Goal: Check status: Check status

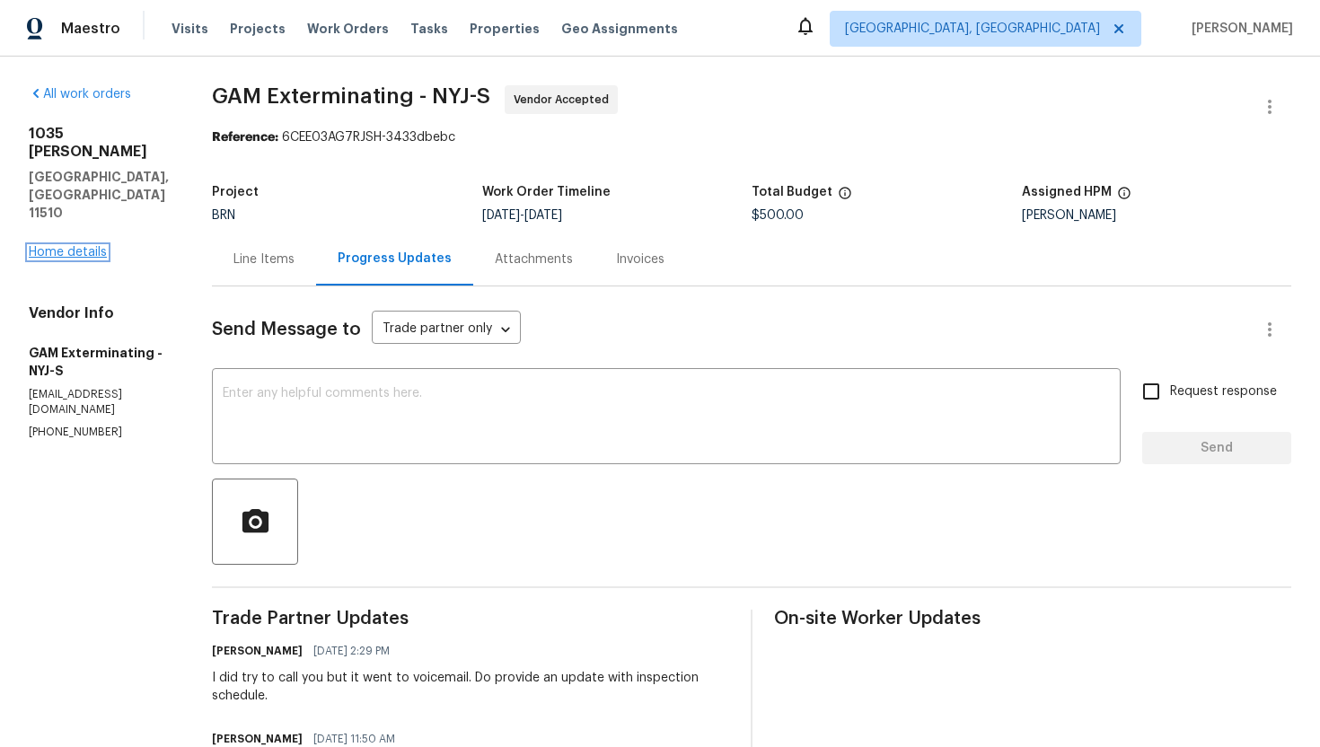
click at [86, 246] on link "Home details" at bounding box center [68, 252] width 78 height 13
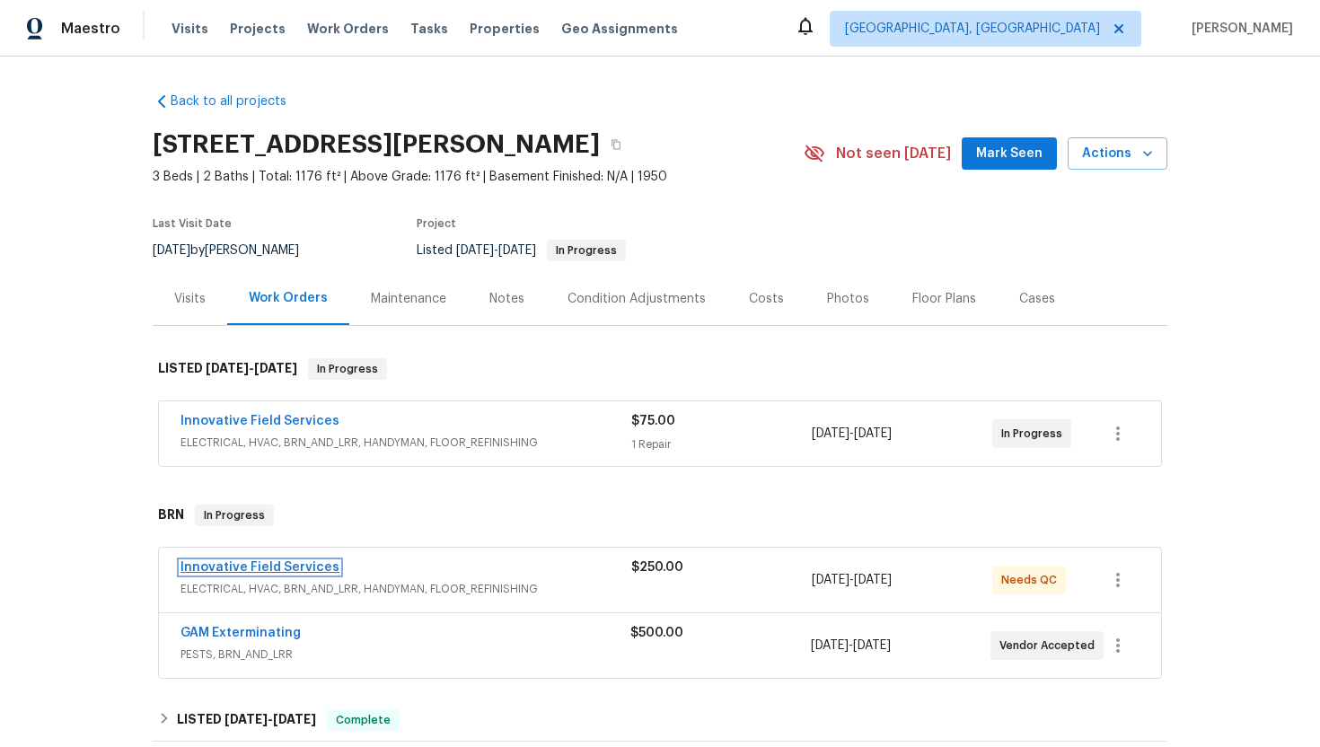
click at [241, 565] on link "Innovative Field Services" at bounding box center [259, 567] width 159 height 13
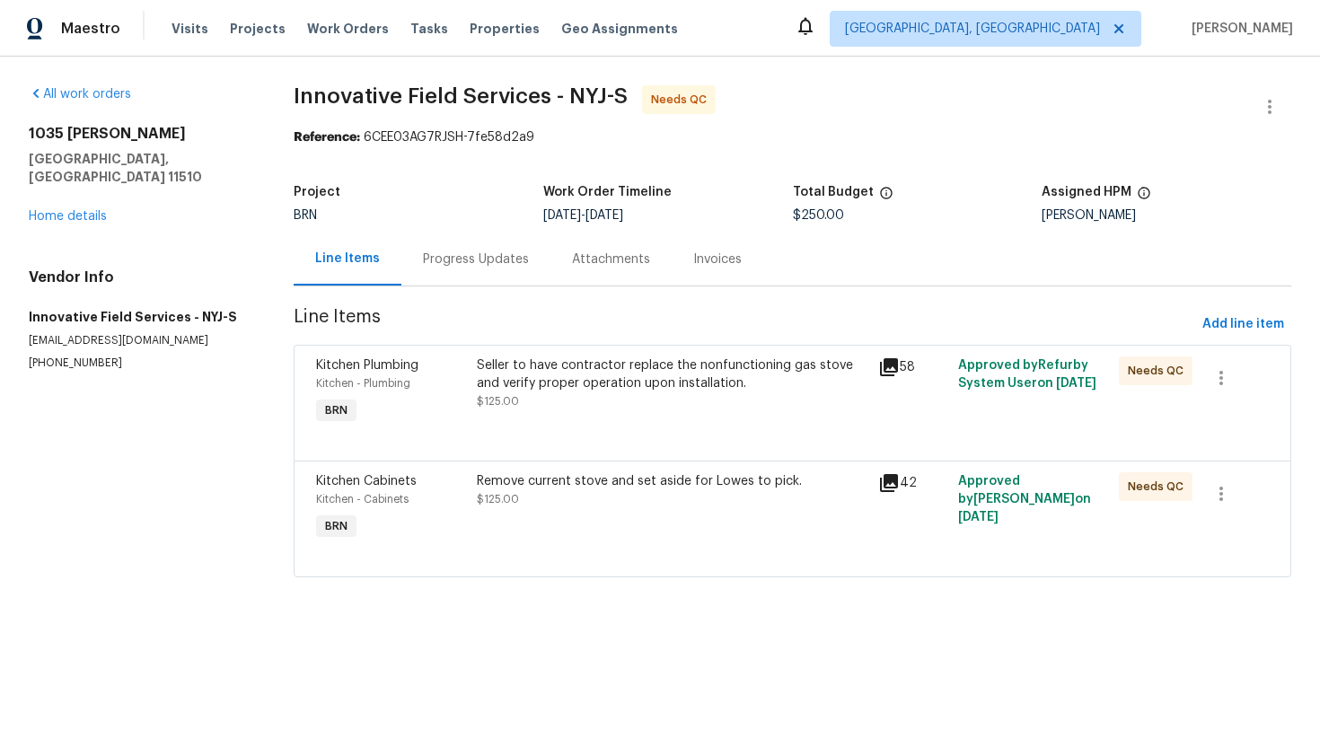
click at [445, 262] on div "Progress Updates" at bounding box center [476, 259] width 106 height 18
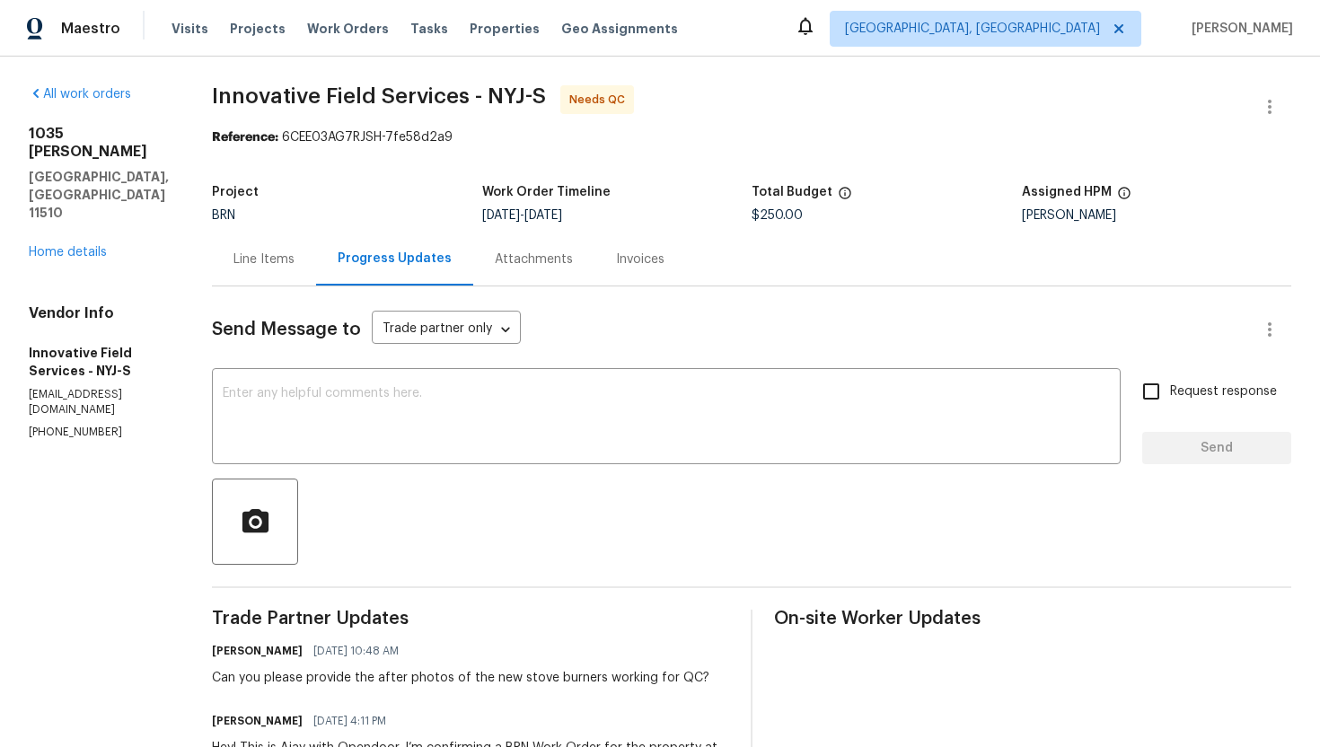
click at [255, 252] on div "Line Items" at bounding box center [263, 259] width 61 height 18
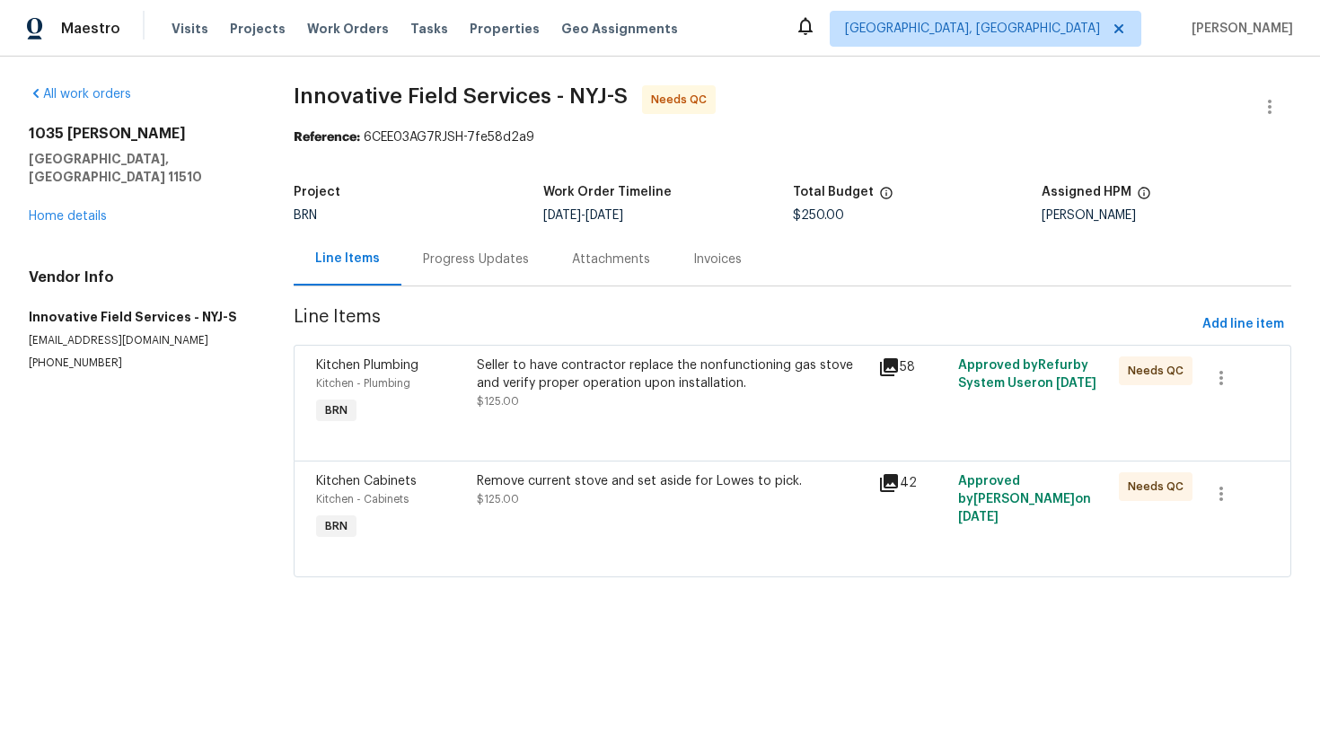
click at [525, 478] on div "Remove current stove and set aside for Lowes to pick." at bounding box center [672, 481] width 391 height 18
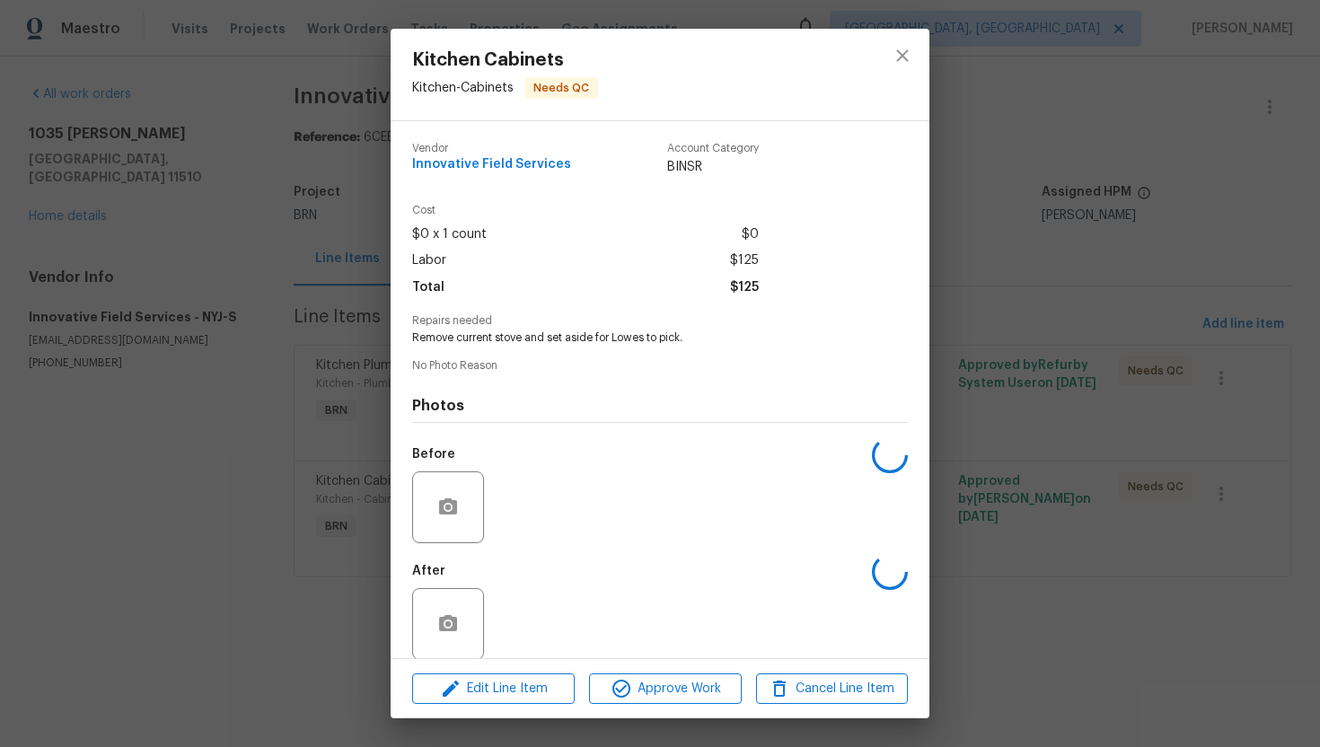
scroll to position [20, 0]
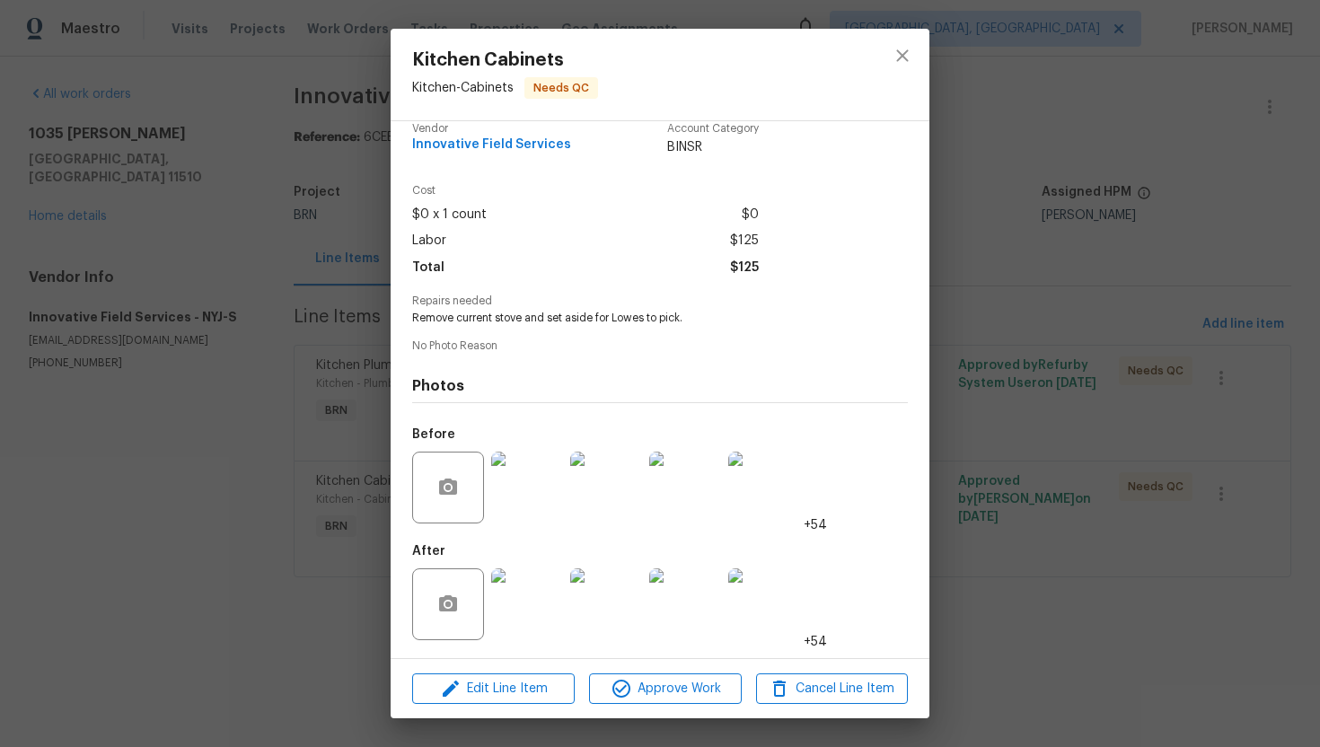
click at [543, 595] on img at bounding box center [527, 604] width 72 height 72
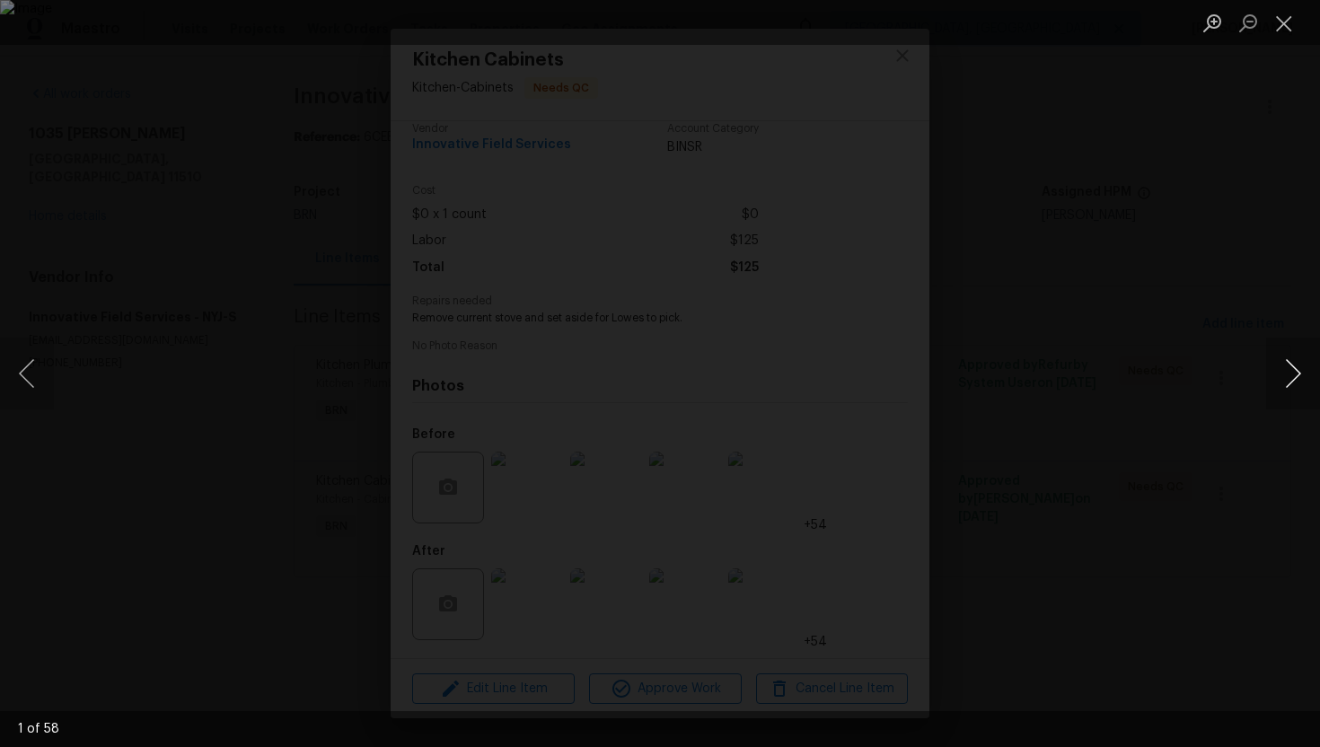
click at [1297, 374] on button "Next image" at bounding box center [1293, 374] width 54 height 72
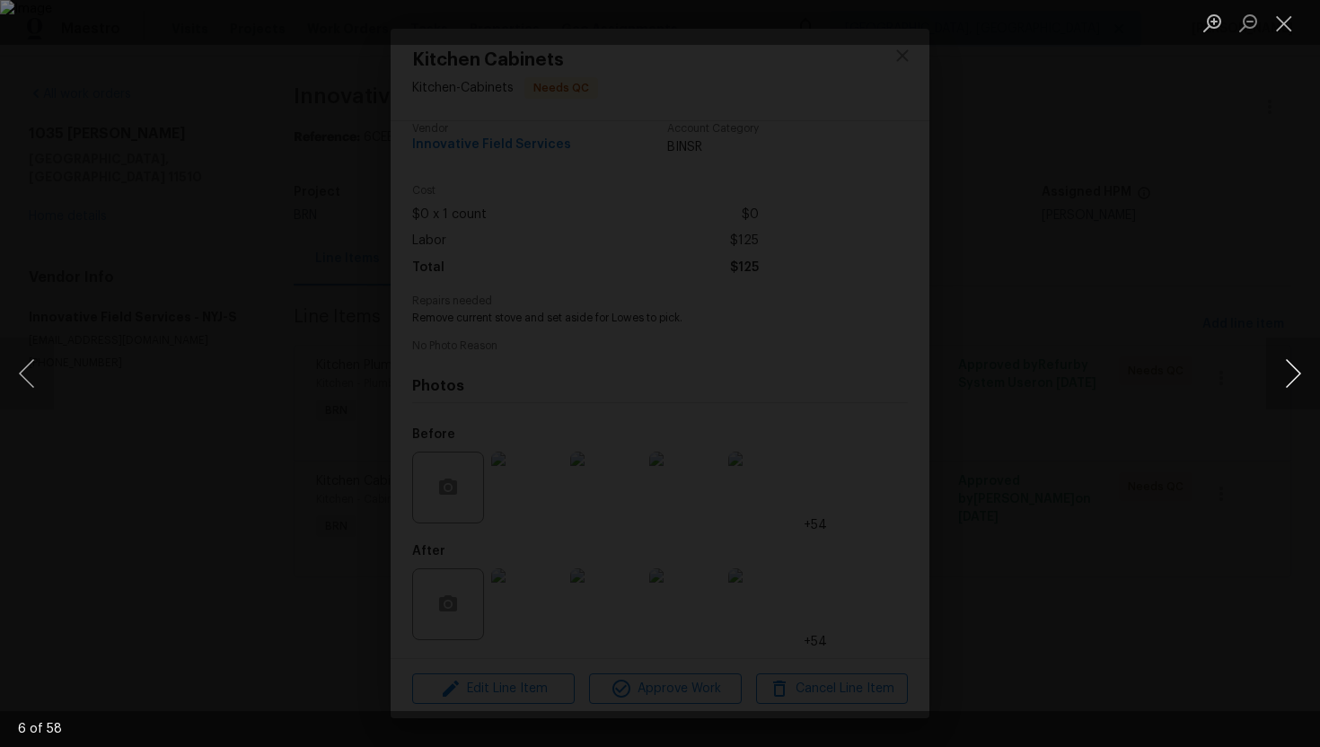
click at [1297, 374] on button "Next image" at bounding box center [1293, 374] width 54 height 72
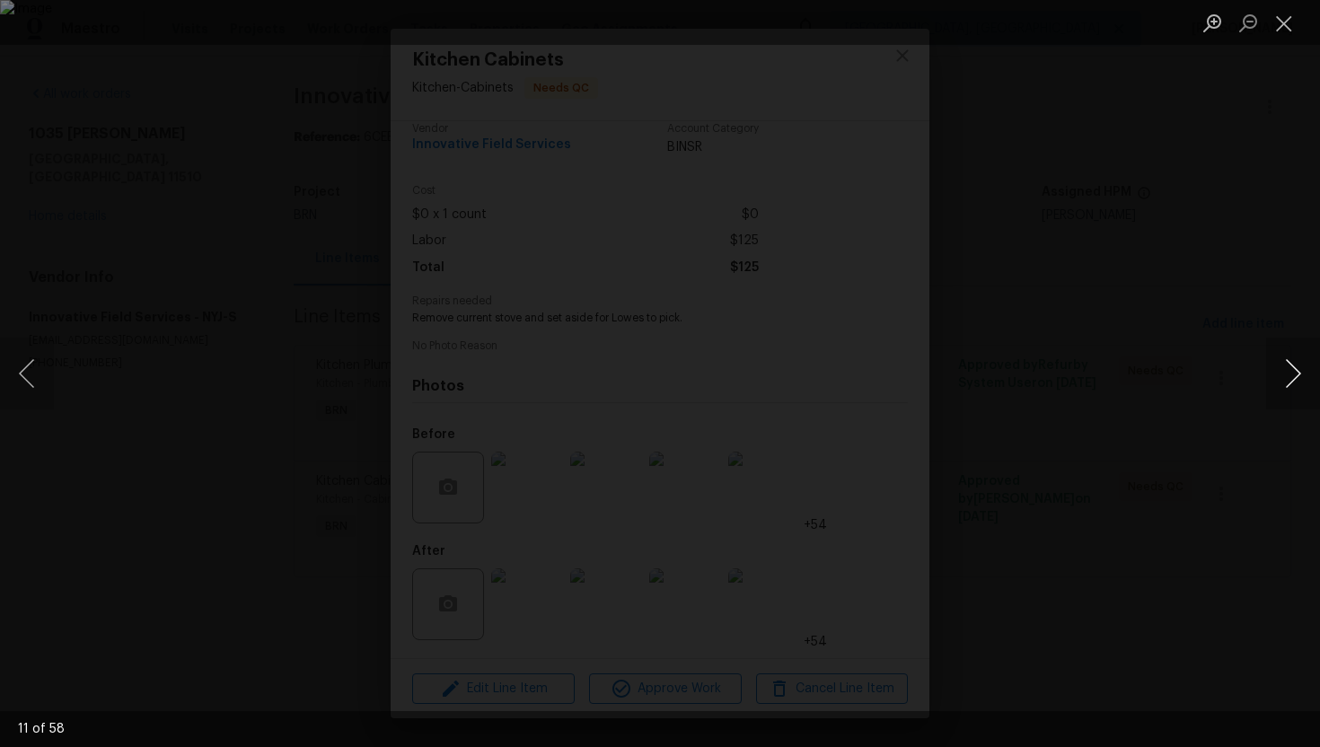
click at [1297, 374] on button "Next image" at bounding box center [1293, 374] width 54 height 72
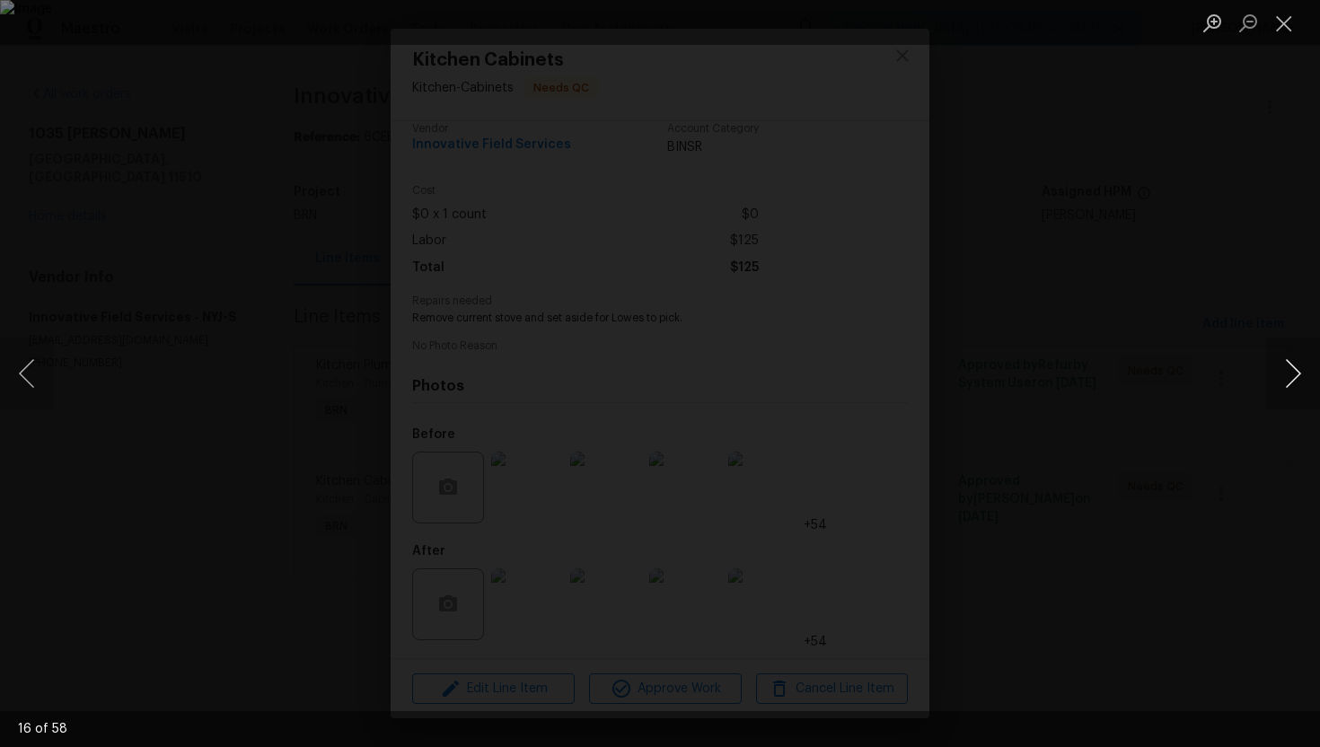
click at [1297, 374] on button "Next image" at bounding box center [1293, 374] width 54 height 72
click at [1287, 31] on button "Close lightbox" at bounding box center [1284, 22] width 36 height 31
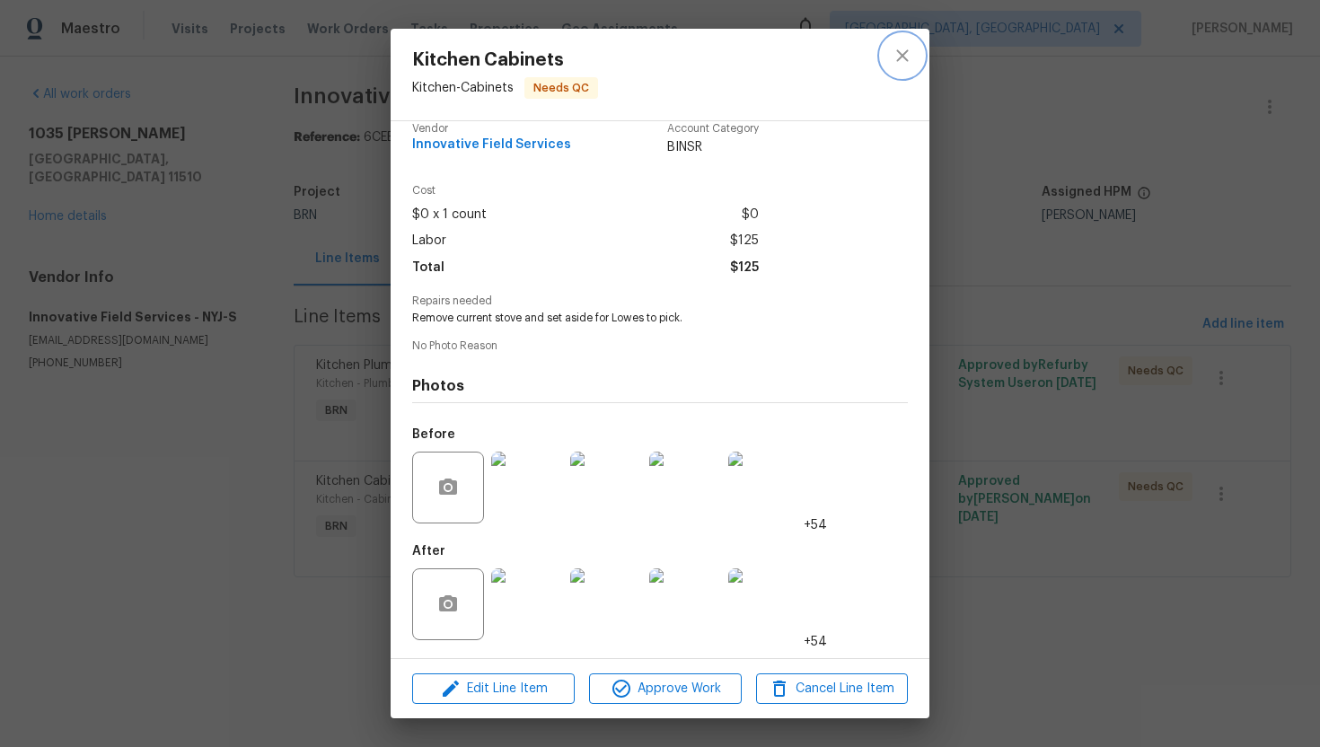
click at [911, 67] on button "close" at bounding box center [902, 55] width 43 height 43
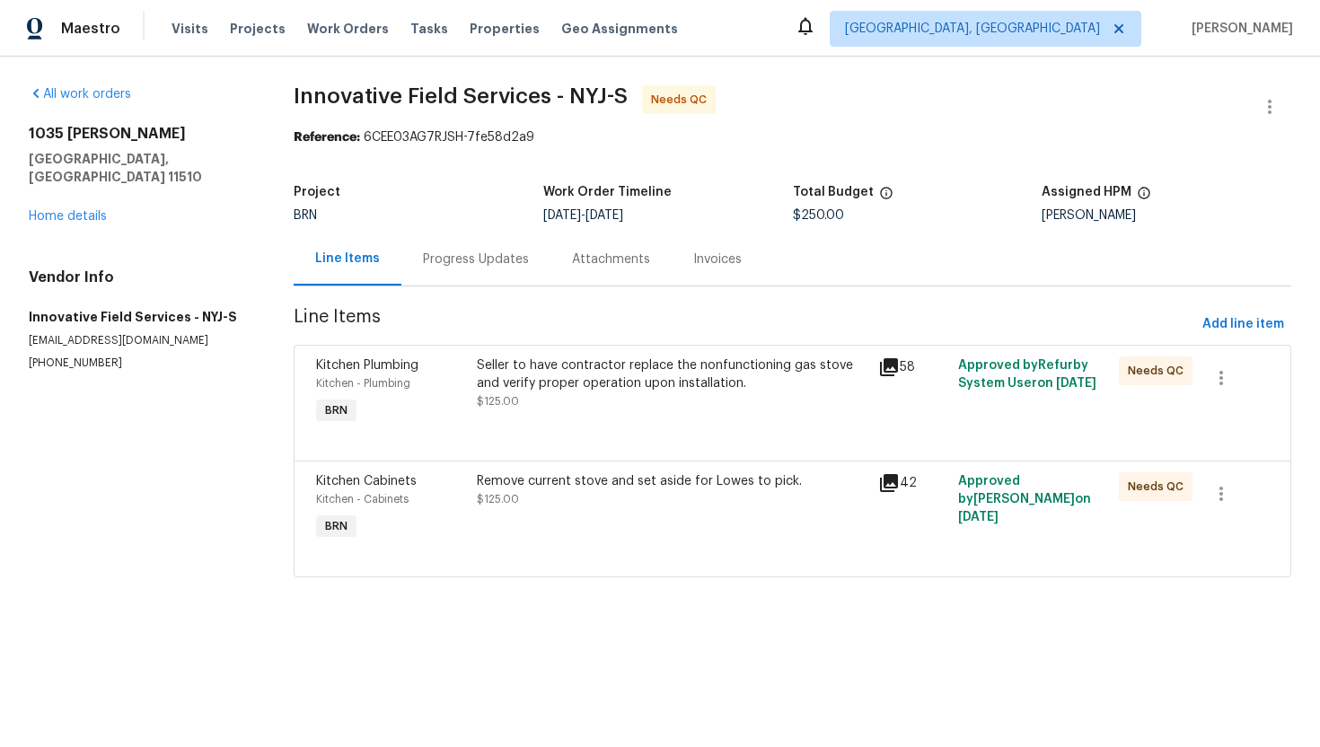
click at [611, 385] on div "Seller to have contractor replace the nonfunctioning gas stove and verify prope…" at bounding box center [672, 374] width 391 height 36
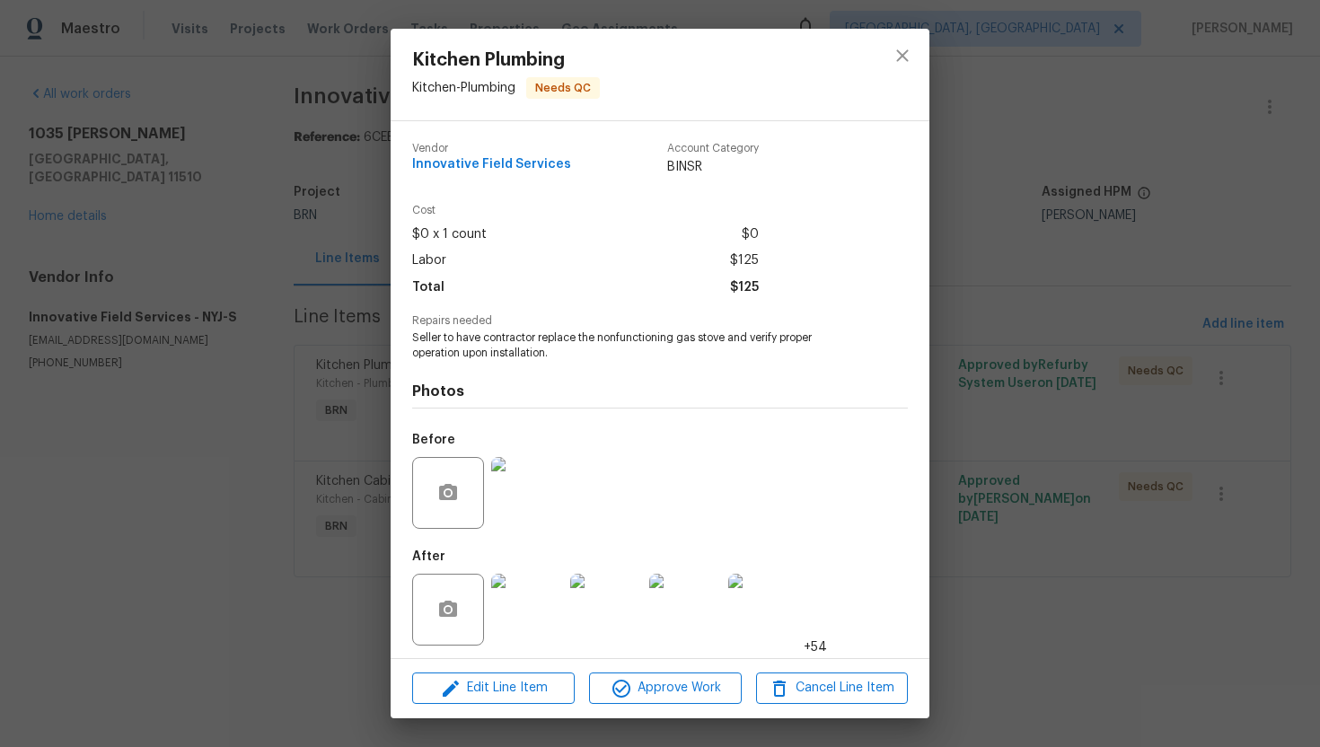
scroll to position [5, 0]
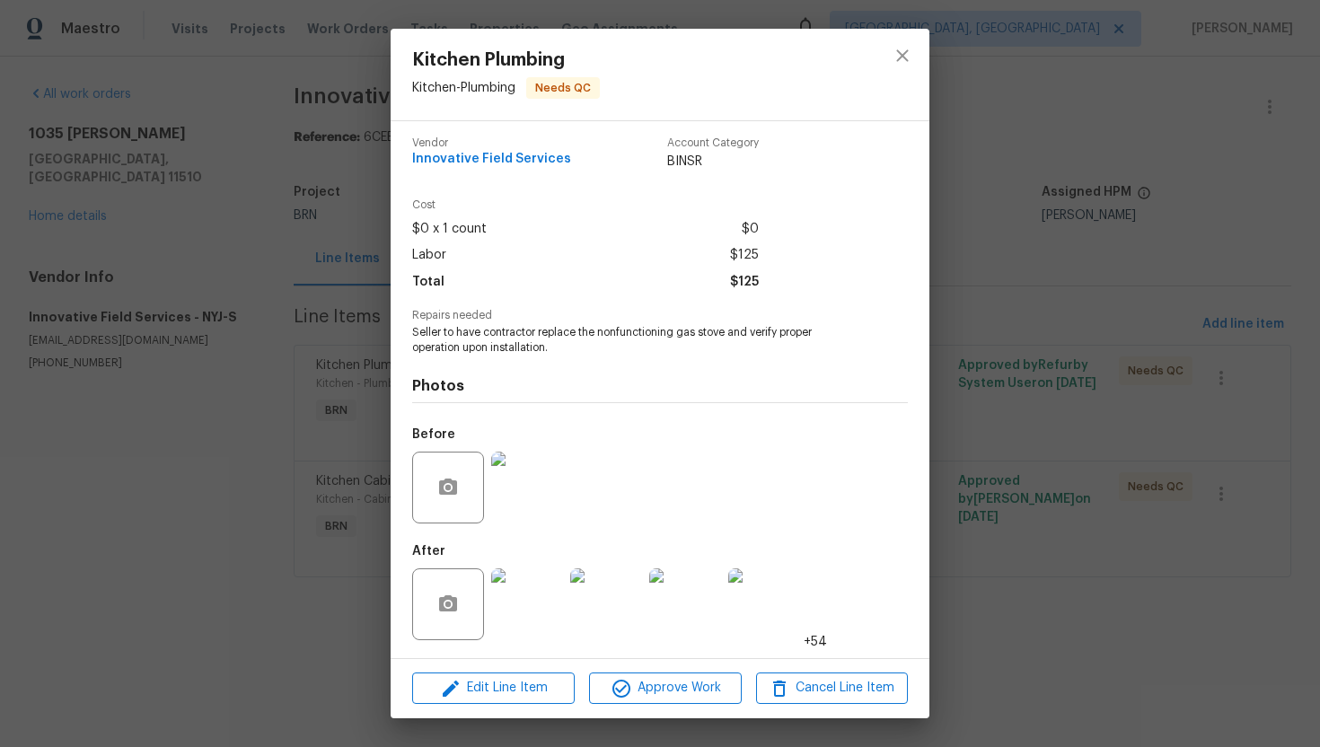
click at [511, 585] on img at bounding box center [527, 604] width 72 height 72
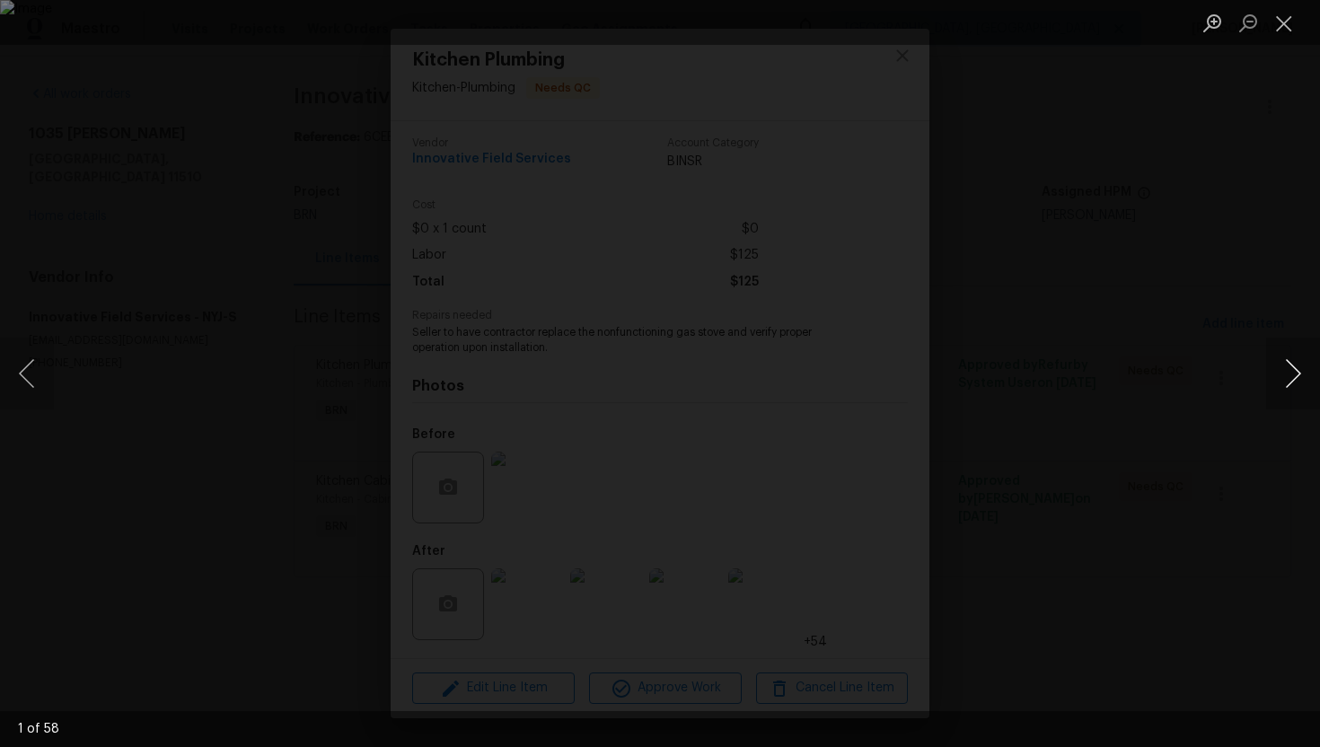
click at [1294, 382] on button "Next image" at bounding box center [1293, 374] width 54 height 72
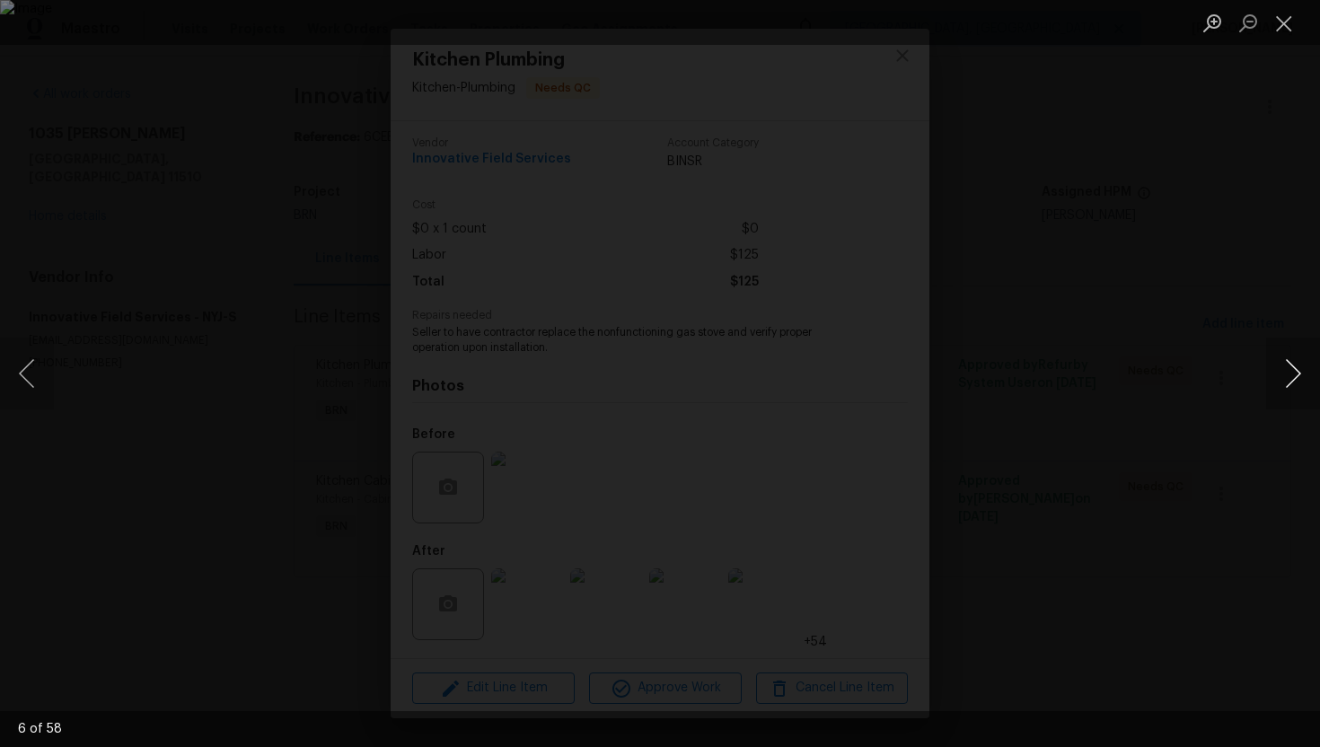
click at [1294, 382] on button "Next image" at bounding box center [1293, 374] width 54 height 72
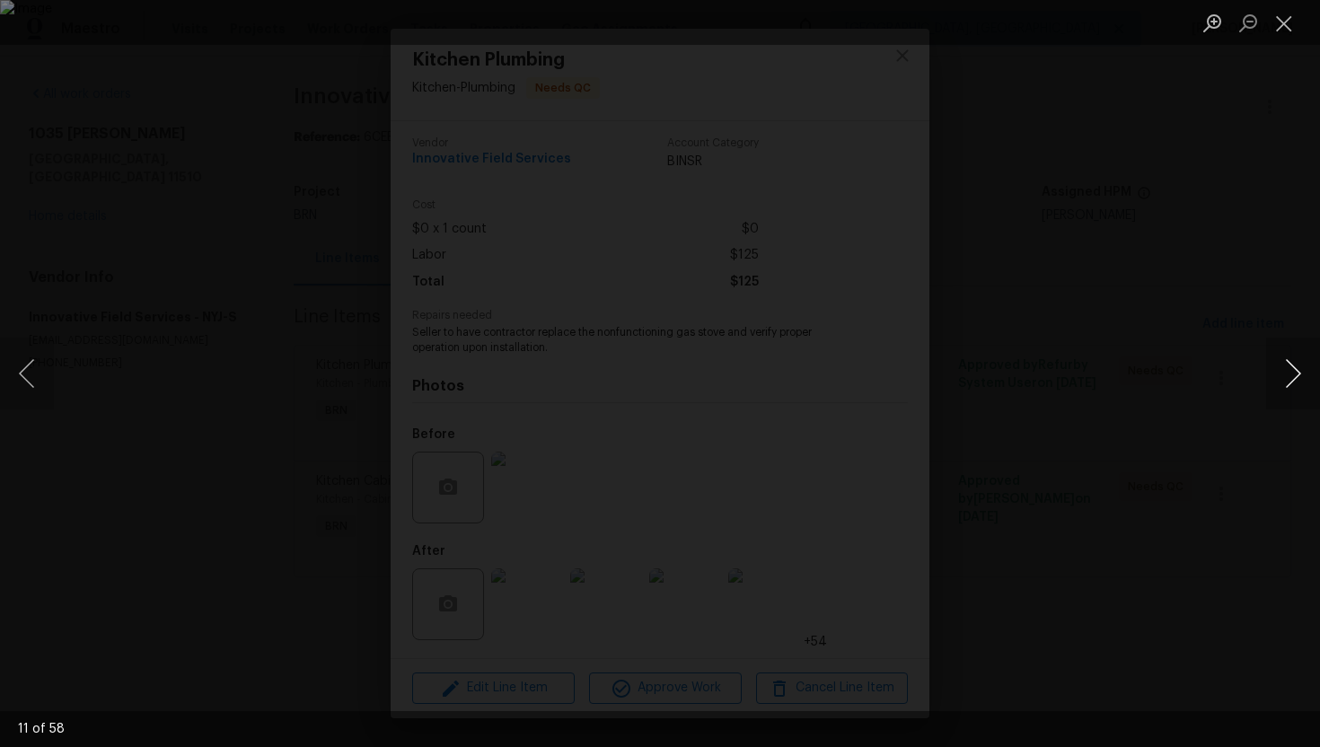
click at [1294, 382] on button "Next image" at bounding box center [1293, 374] width 54 height 72
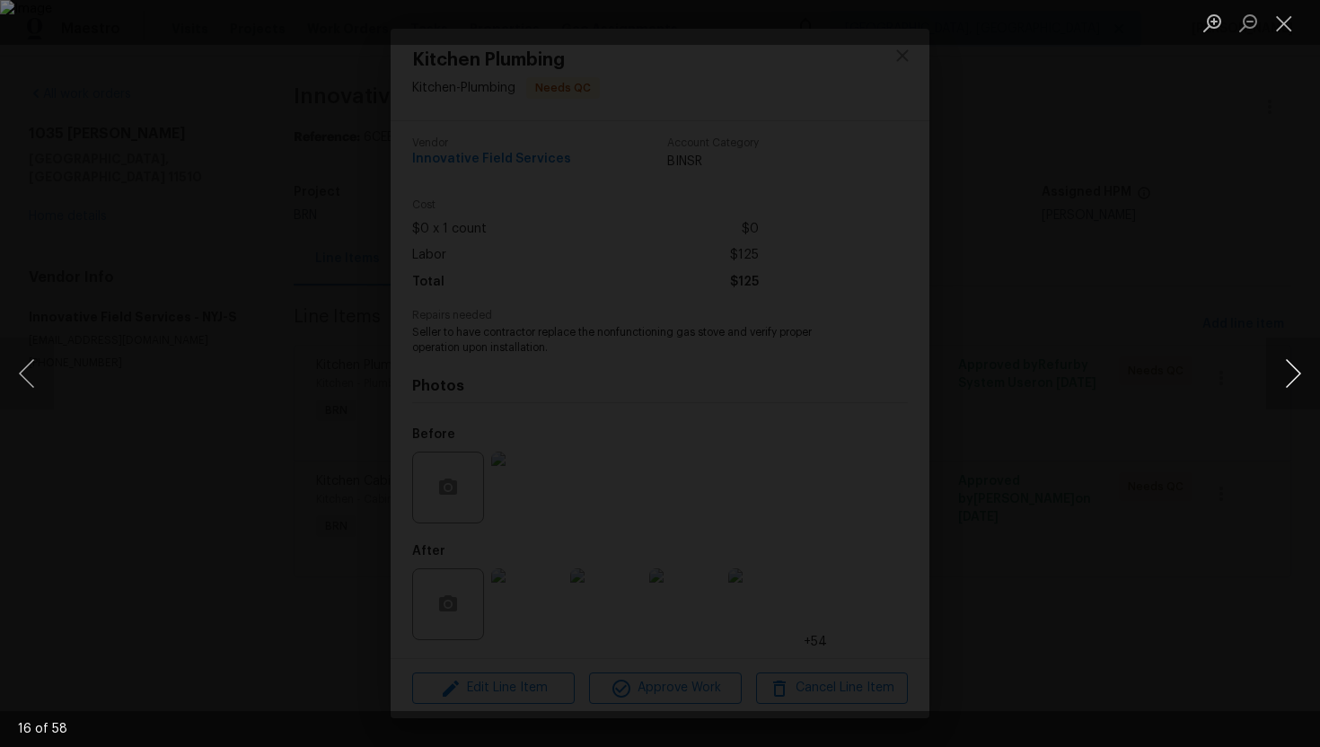
click at [1294, 382] on button "Next image" at bounding box center [1293, 374] width 54 height 72
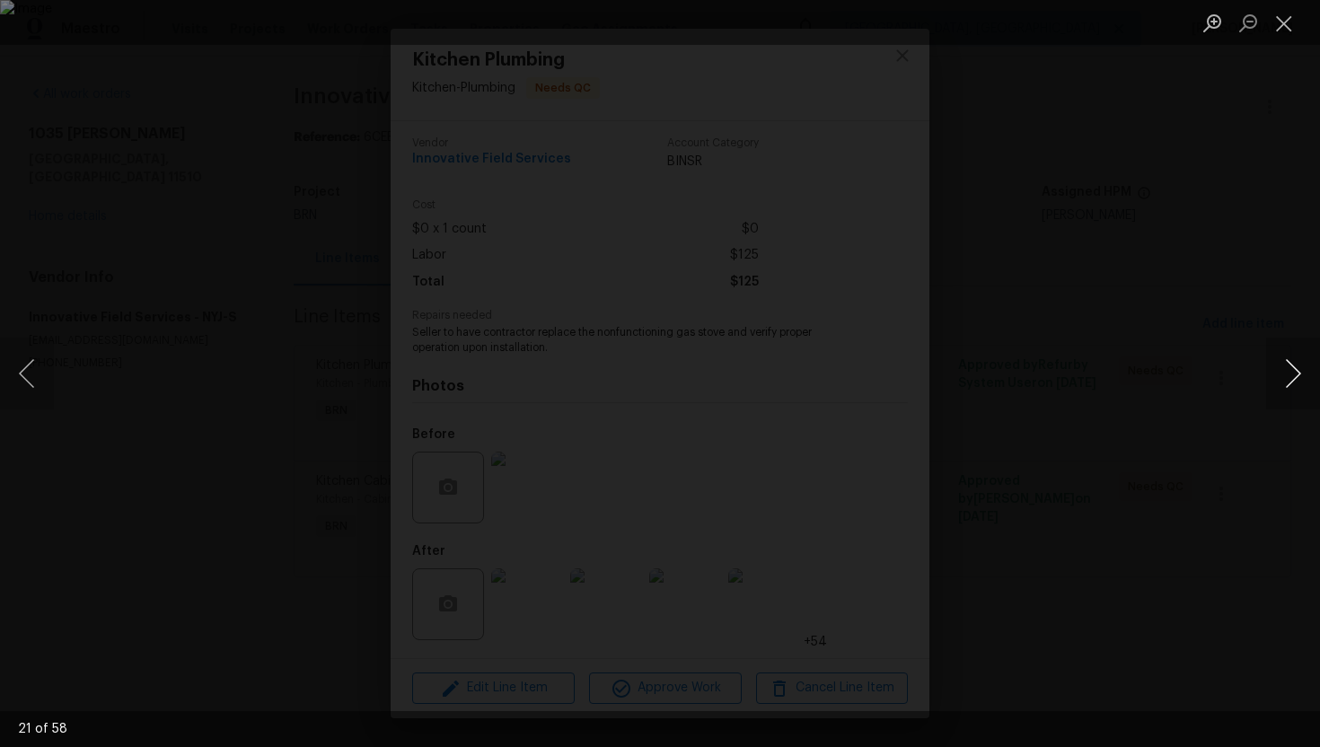
click at [1294, 382] on button "Next image" at bounding box center [1293, 374] width 54 height 72
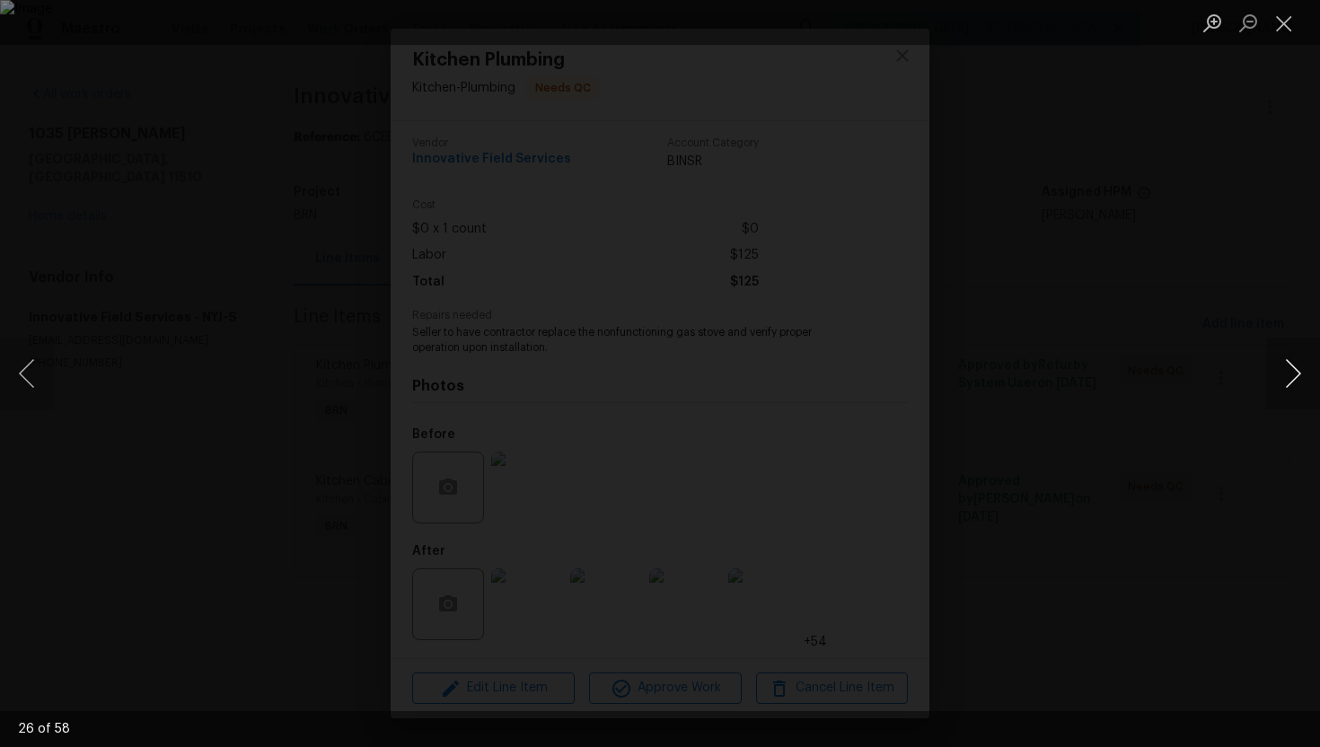
click at [1294, 382] on button "Next image" at bounding box center [1293, 374] width 54 height 72
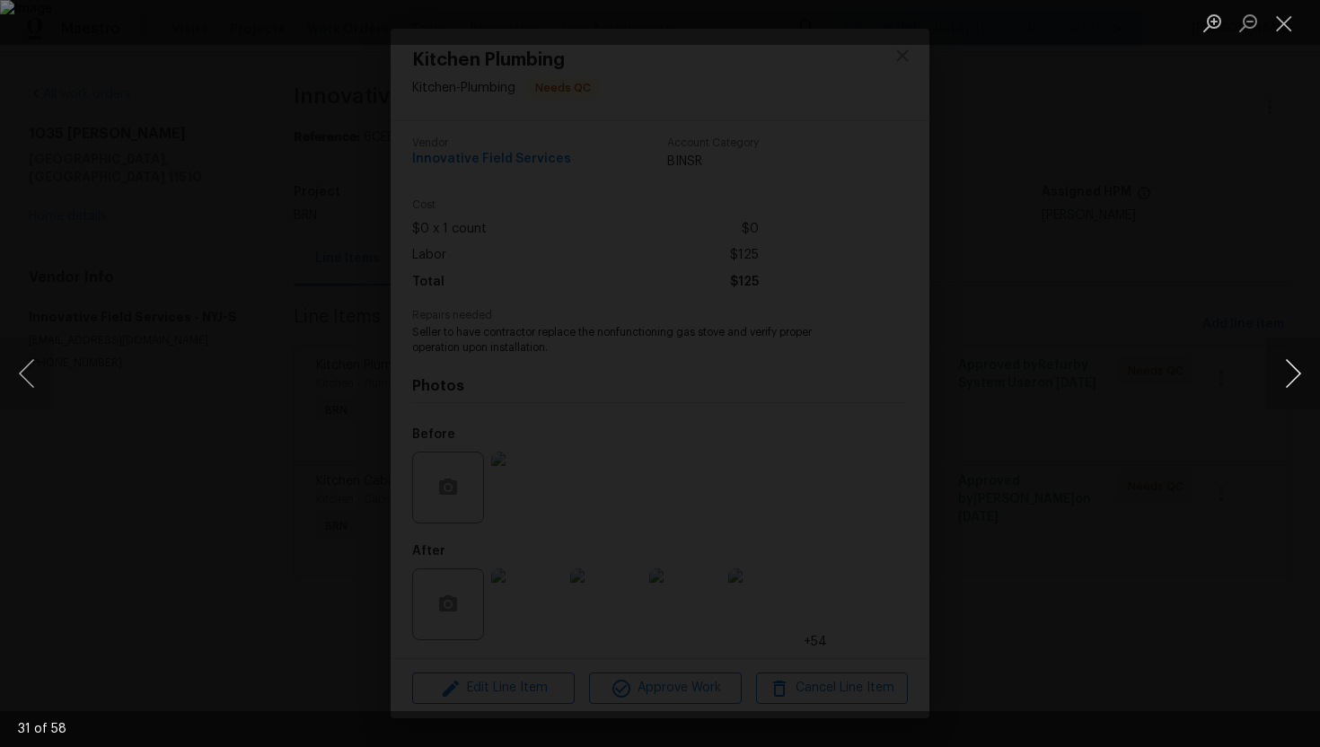
click at [1294, 382] on button "Next image" at bounding box center [1293, 374] width 54 height 72
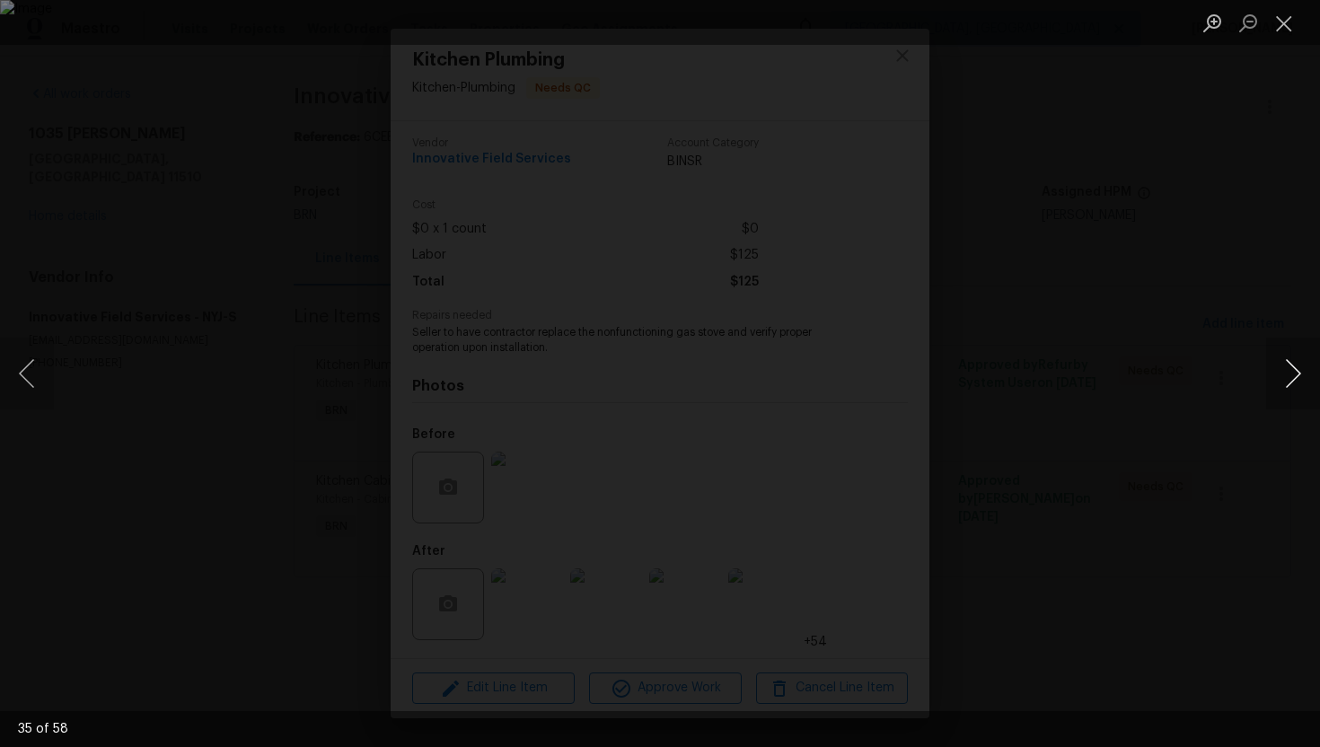
click at [1294, 382] on button "Next image" at bounding box center [1293, 374] width 54 height 72
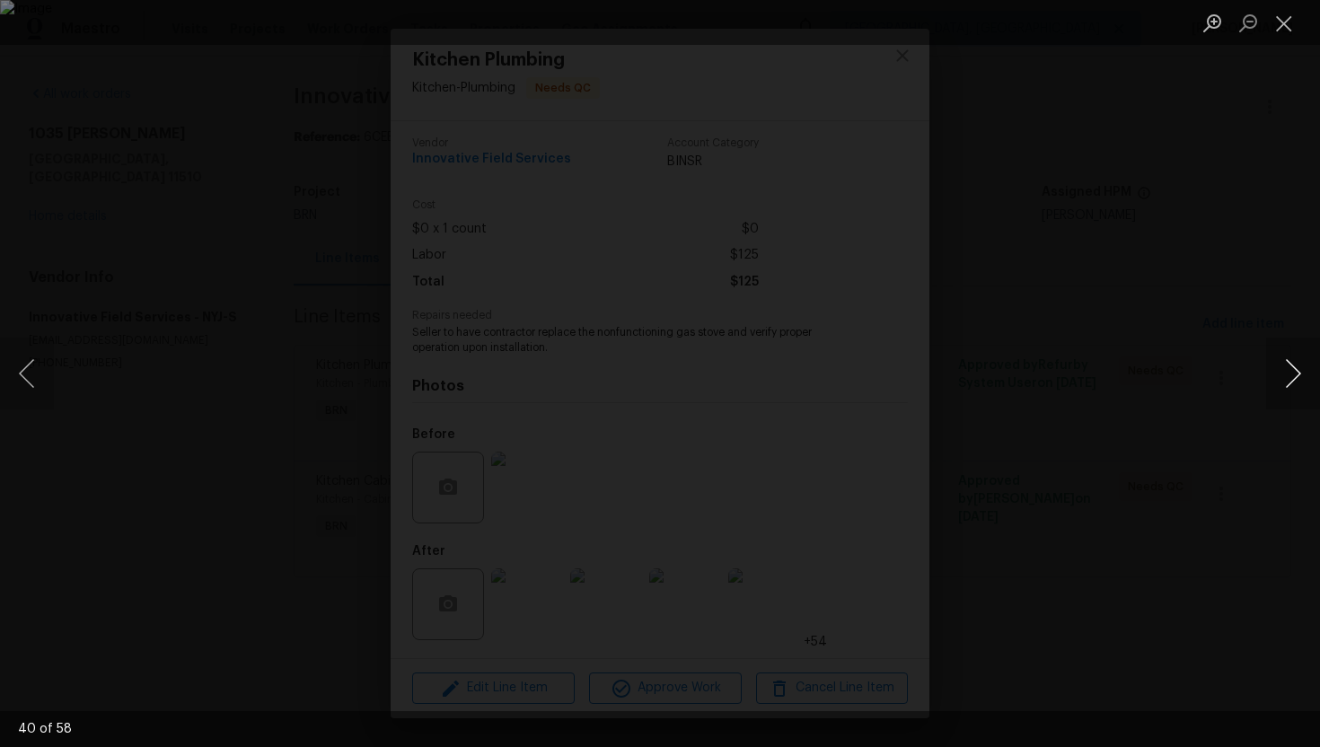
click at [1294, 382] on button "Next image" at bounding box center [1293, 374] width 54 height 72
click at [1293, 377] on button "Next image" at bounding box center [1293, 374] width 54 height 72
click at [1293, 376] on button "Next image" at bounding box center [1293, 374] width 54 height 72
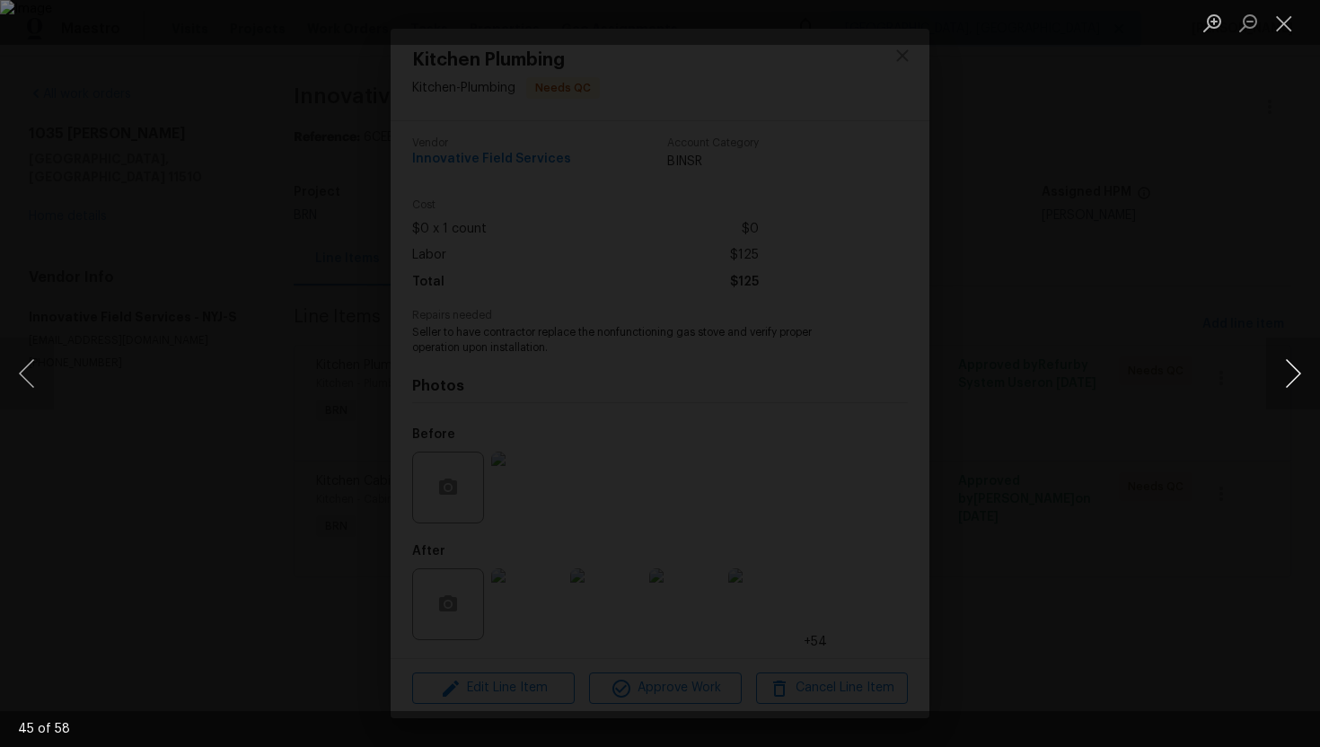
click at [1293, 376] on button "Next image" at bounding box center [1293, 374] width 54 height 72
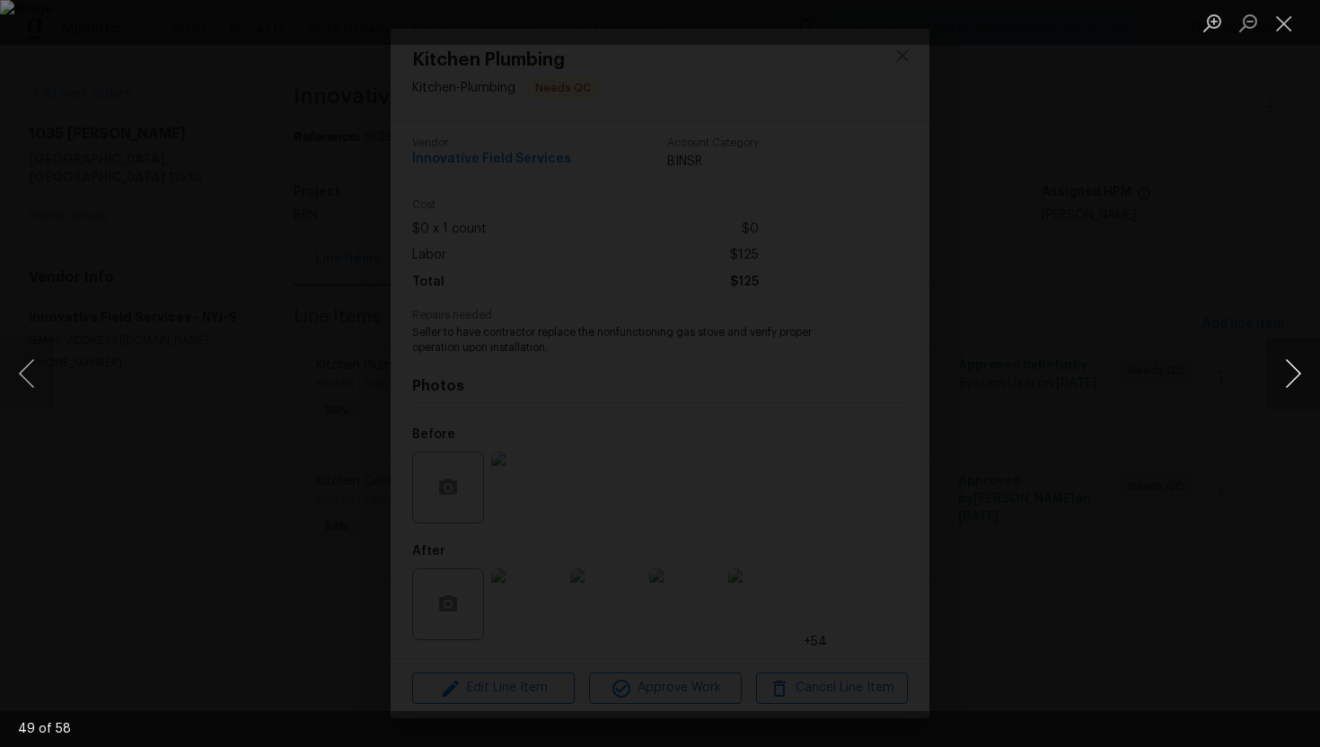
click at [1293, 376] on button "Next image" at bounding box center [1293, 374] width 54 height 72
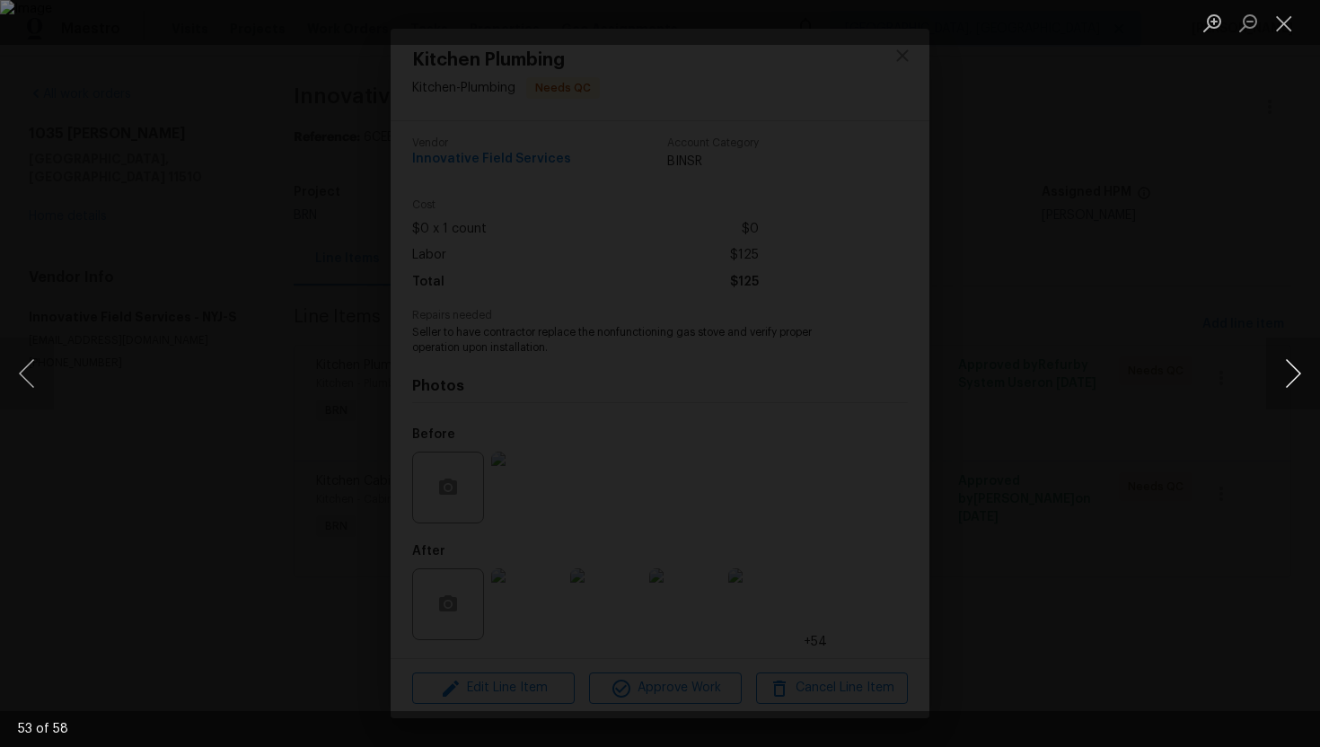
click at [1293, 376] on button "Next image" at bounding box center [1293, 374] width 54 height 72
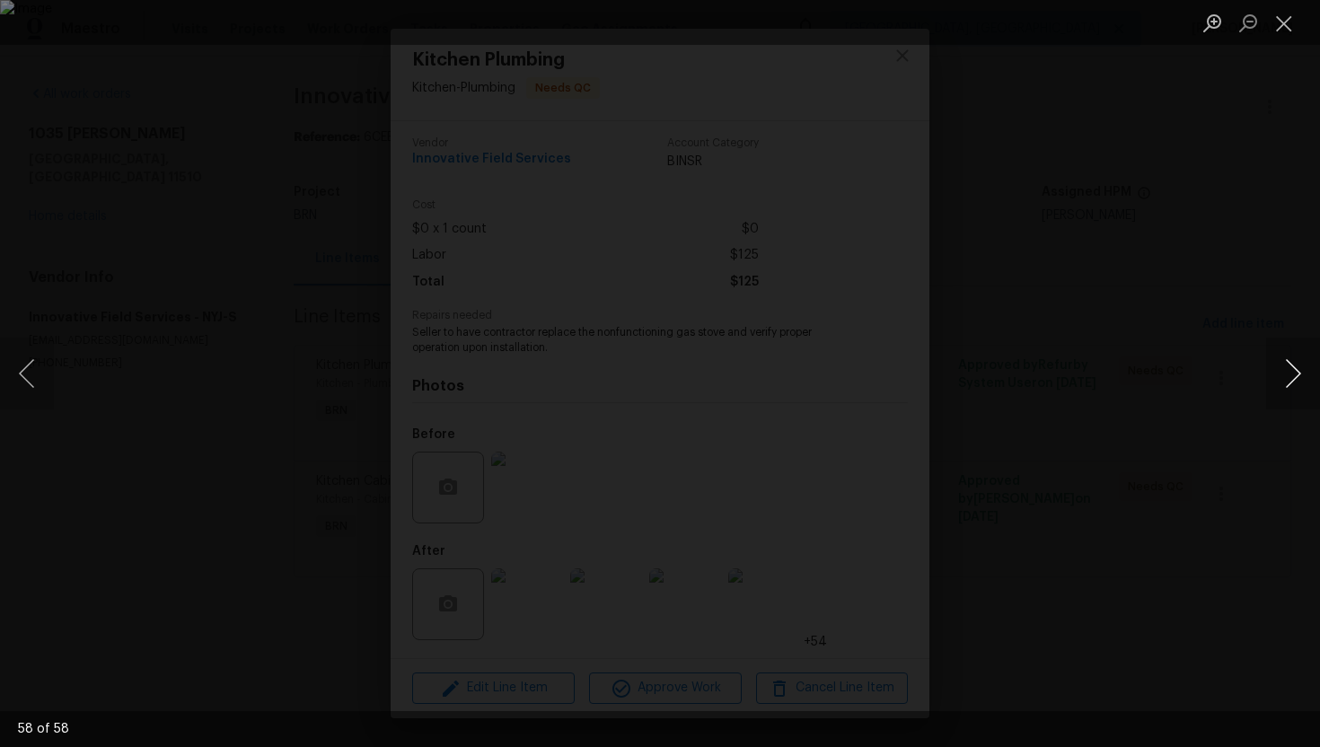
click at [1293, 376] on button "Next image" at bounding box center [1293, 374] width 54 height 72
drag, startPoint x: 1293, startPoint y: 376, endPoint x: 1293, endPoint y: 324, distance: 52.1
click at [1293, 374] on button "Next image" at bounding box center [1293, 374] width 54 height 72
click at [1299, 22] on button "Close lightbox" at bounding box center [1284, 22] width 36 height 31
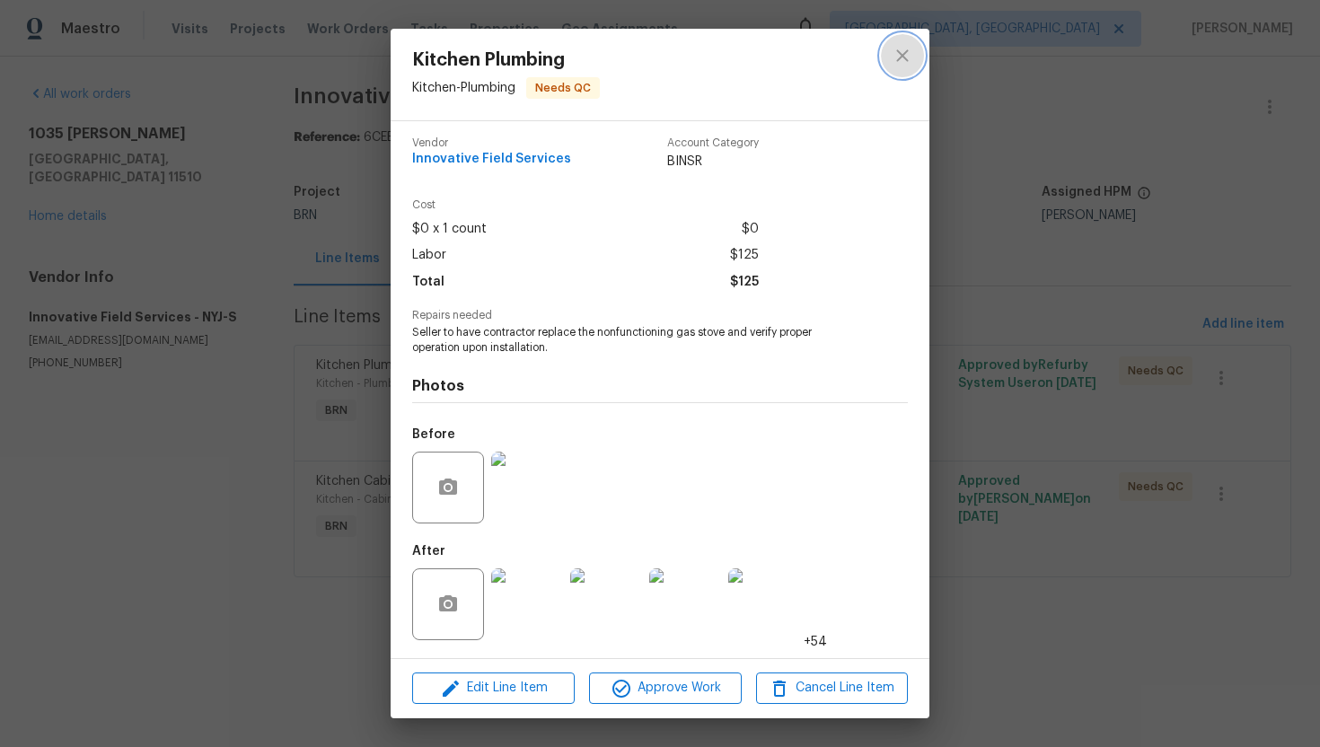
click at [899, 70] on button "close" at bounding box center [902, 55] width 43 height 43
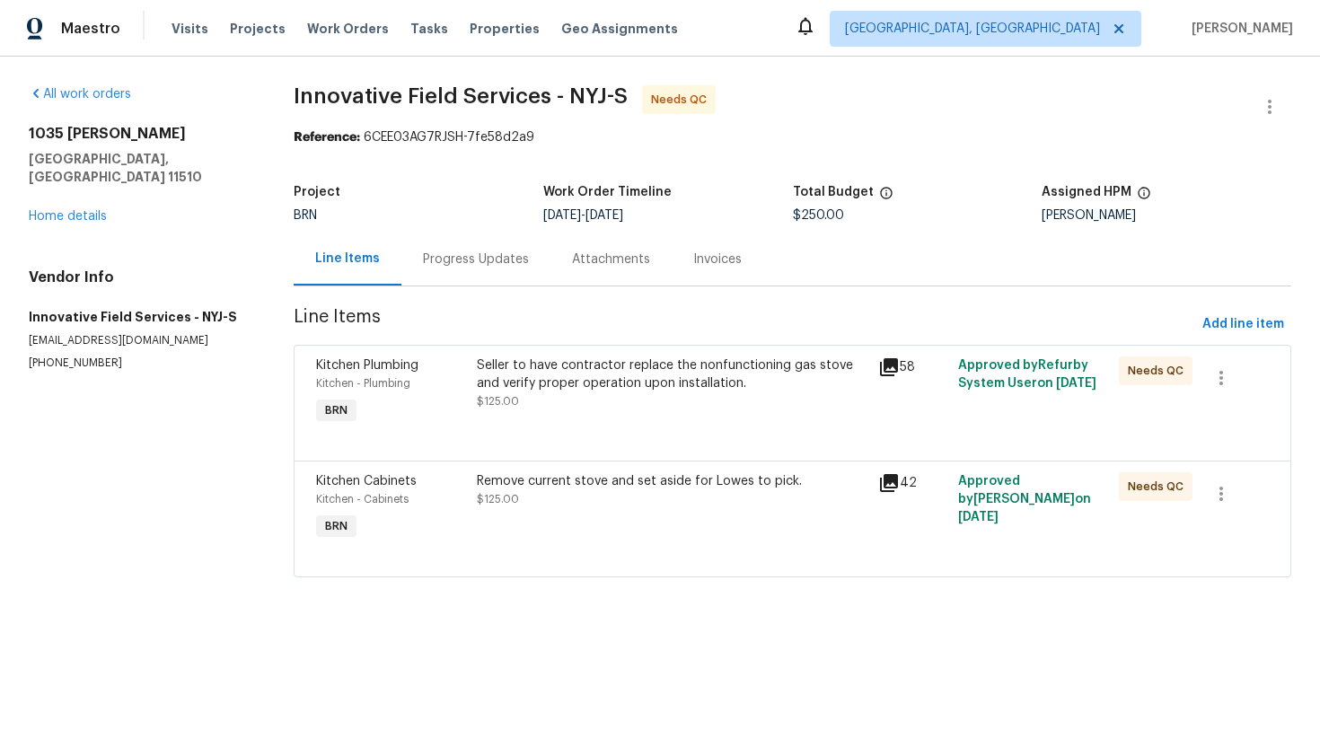
click at [628, 420] on div "Seller to have contractor replace the nonfunctioning gas stove and verify prope…" at bounding box center [671, 392] width 401 height 83
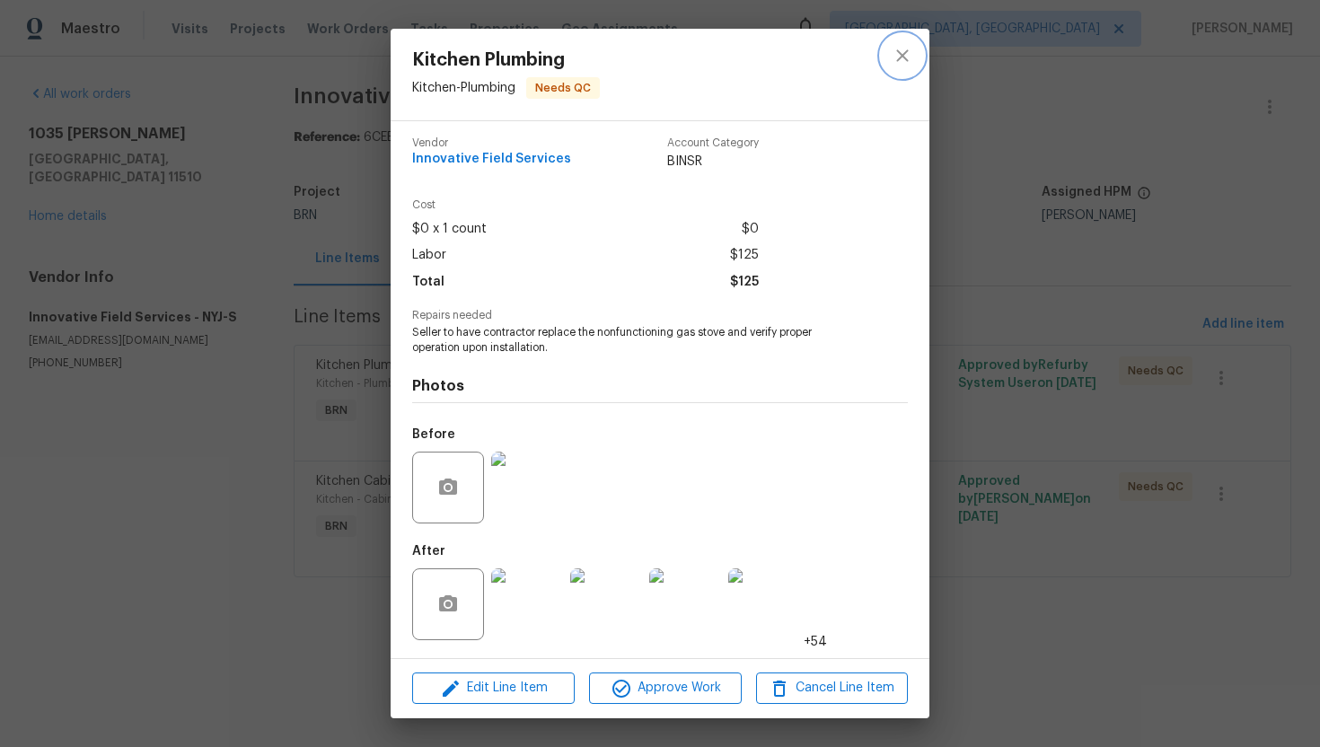
click at [918, 48] on button "close" at bounding box center [902, 55] width 43 height 43
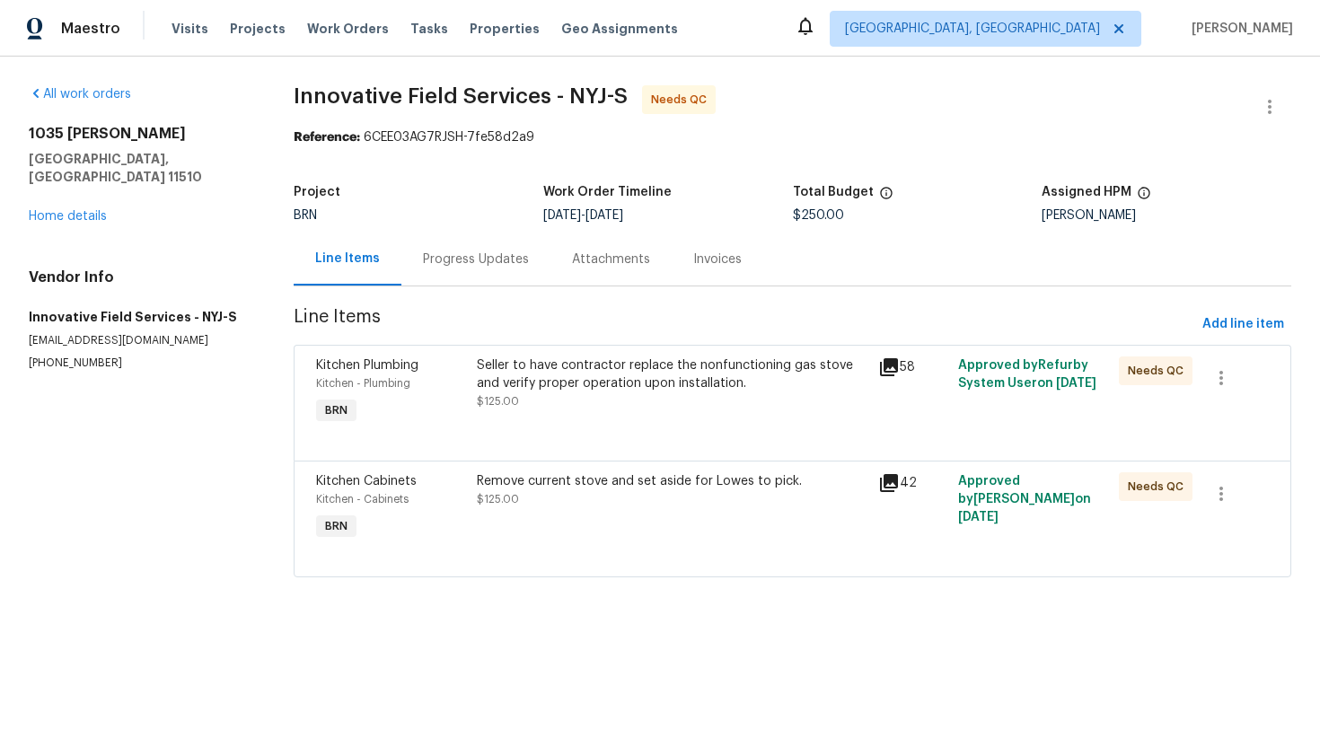
click at [627, 413] on div "Seller to have contractor replace the nonfunctioning gas stove and verify prope…" at bounding box center [671, 392] width 401 height 83
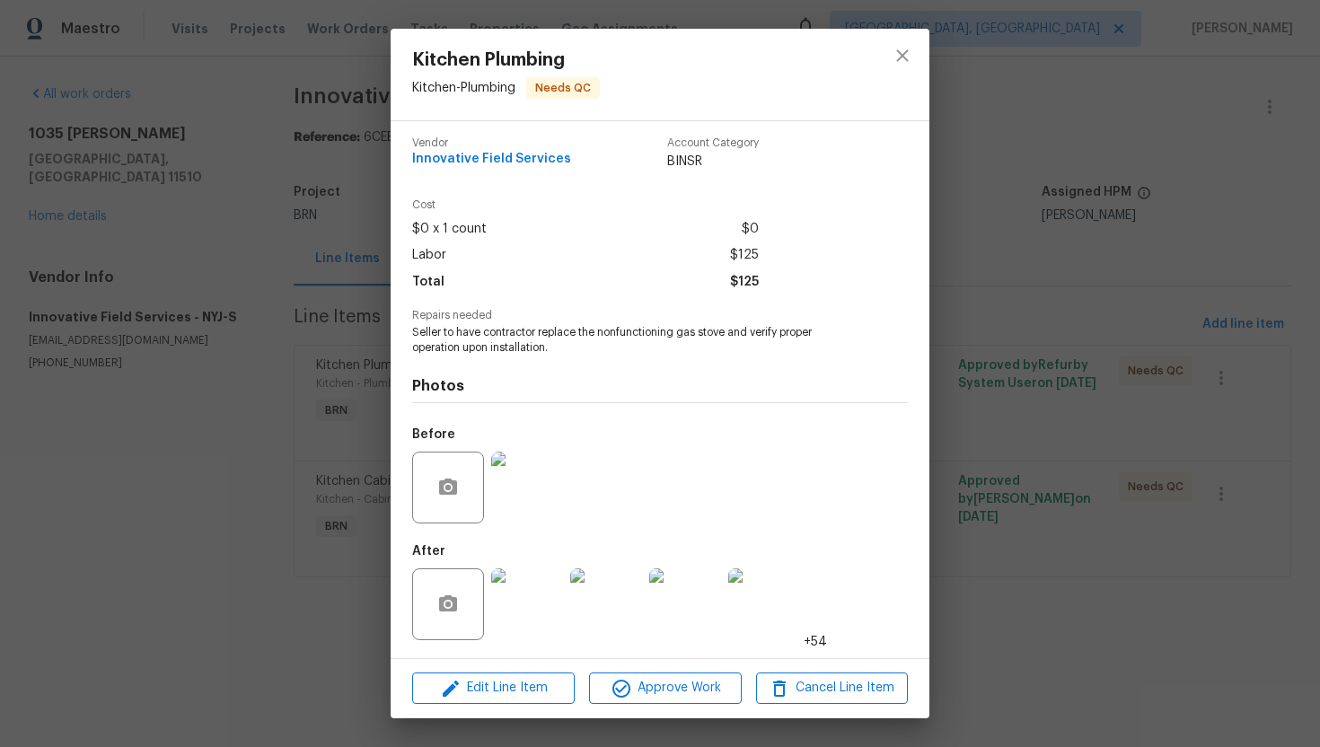
click at [531, 583] on img at bounding box center [527, 604] width 72 height 72
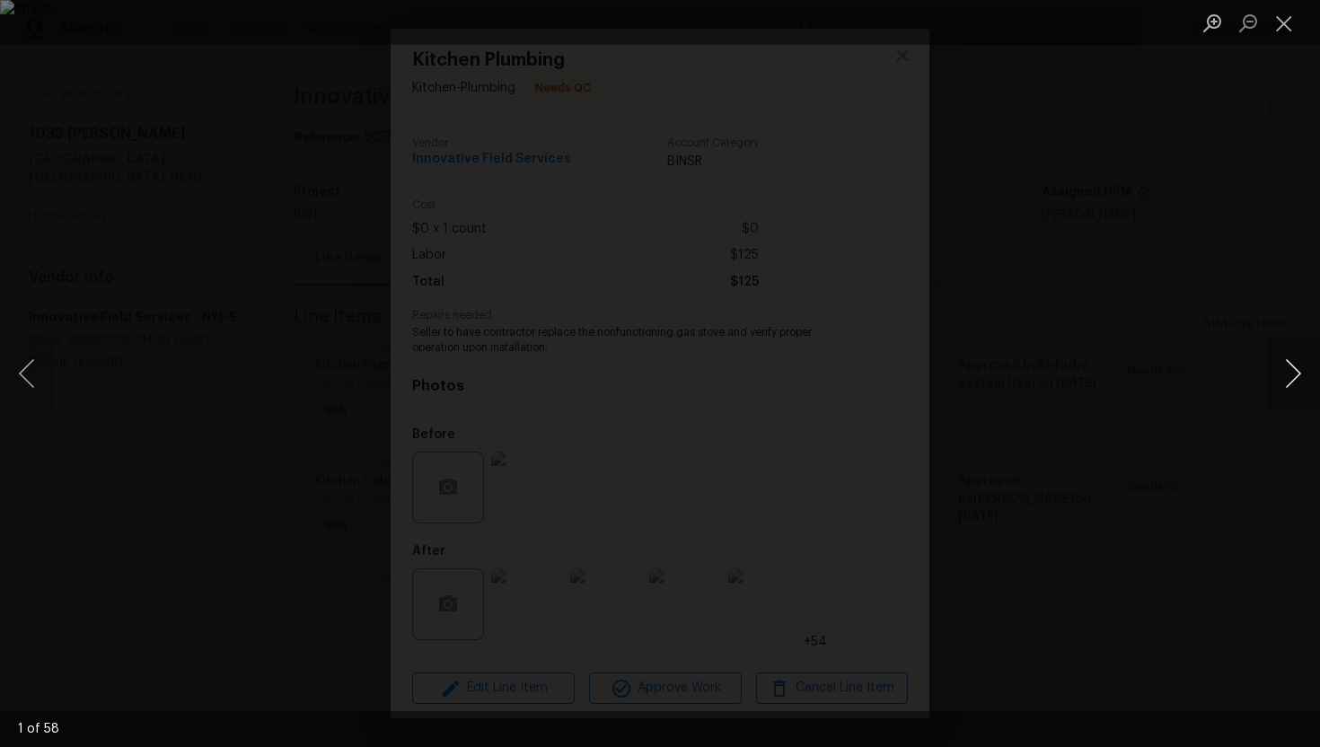
click at [1295, 391] on button "Next image" at bounding box center [1293, 374] width 54 height 72
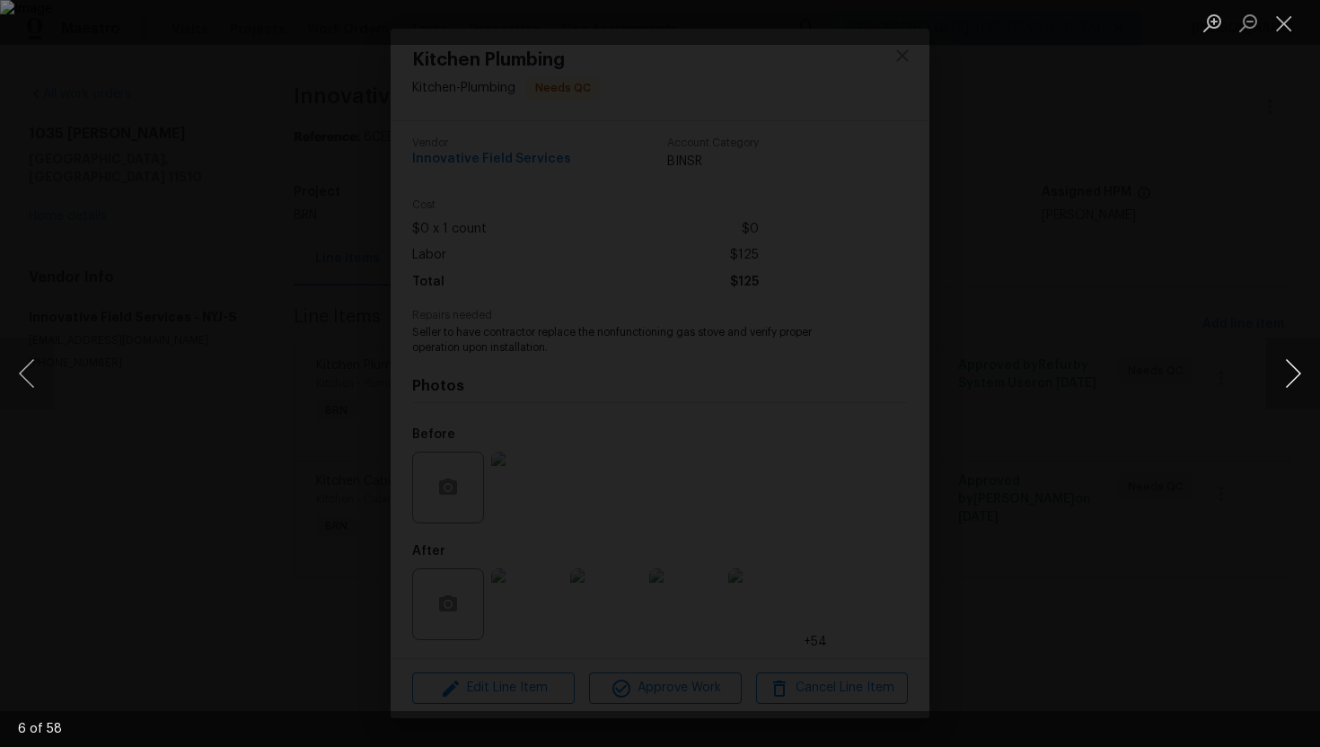
click at [1295, 391] on button "Next image" at bounding box center [1293, 374] width 54 height 72
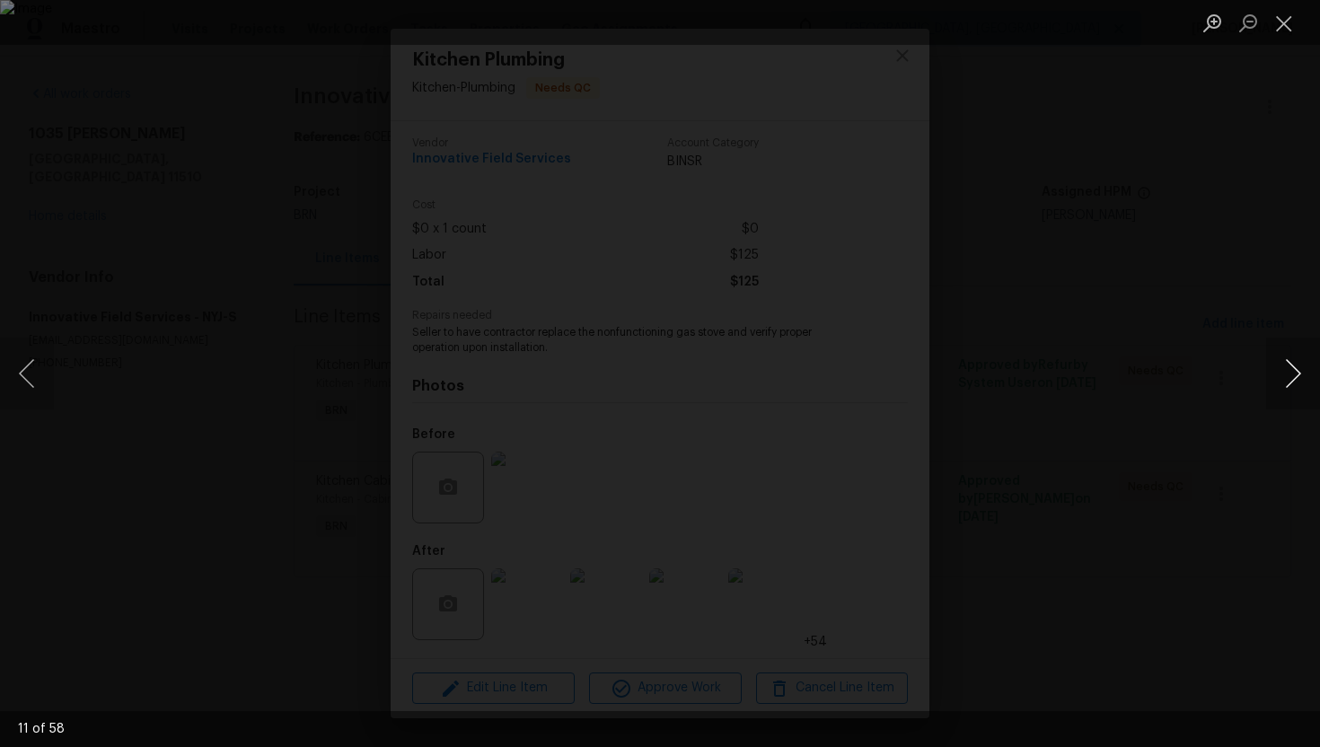
click at [1295, 391] on button "Next image" at bounding box center [1293, 374] width 54 height 72
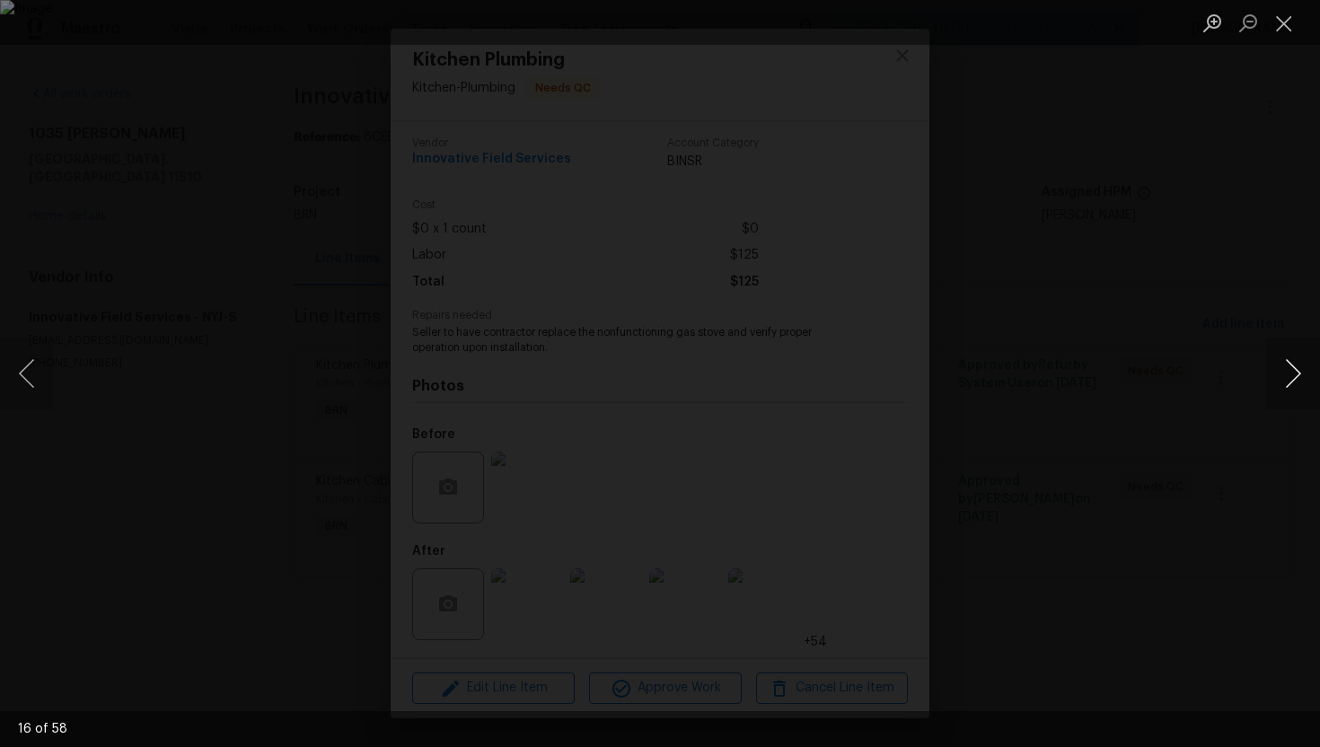
click at [1295, 391] on button "Next image" at bounding box center [1293, 374] width 54 height 72
click at [1287, 13] on button "Close lightbox" at bounding box center [1284, 22] width 36 height 31
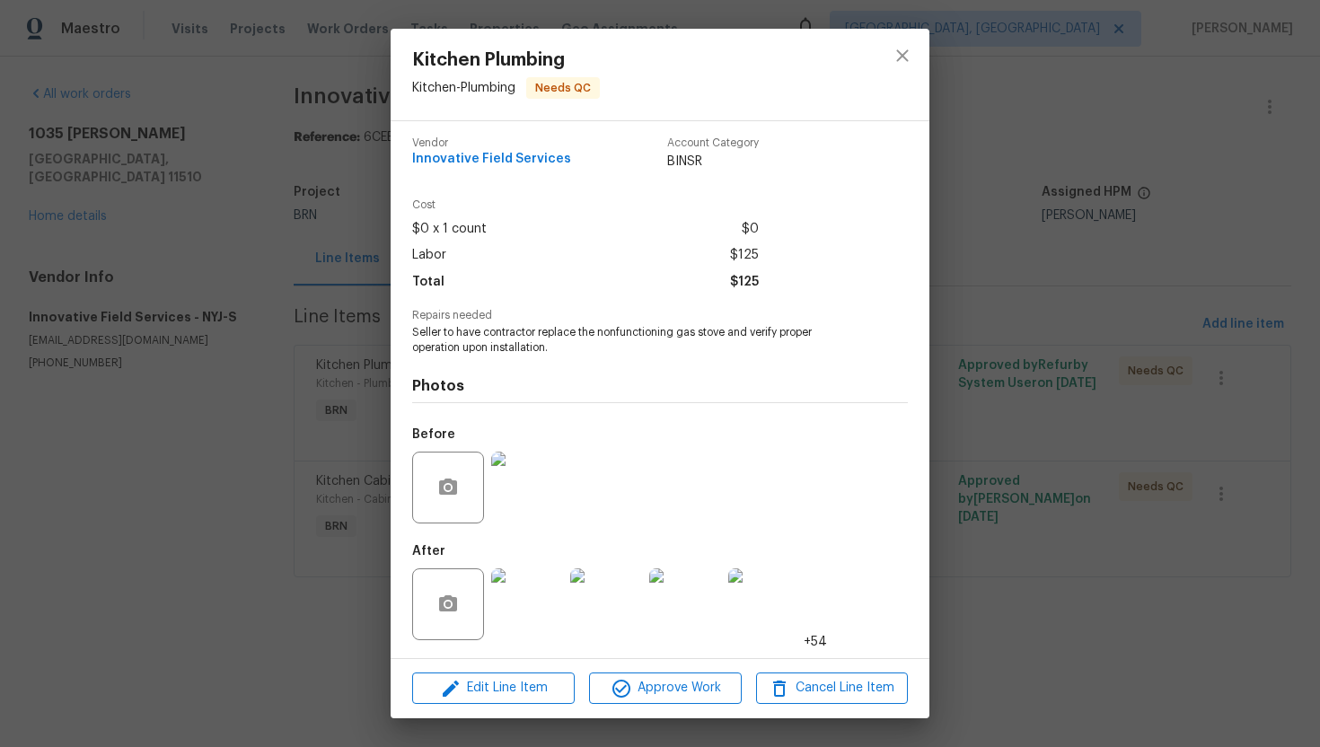
click at [1009, 164] on div "Kitchen Plumbing Kitchen - Plumbing Needs QC Vendor Innovative Field Services A…" at bounding box center [660, 373] width 1320 height 747
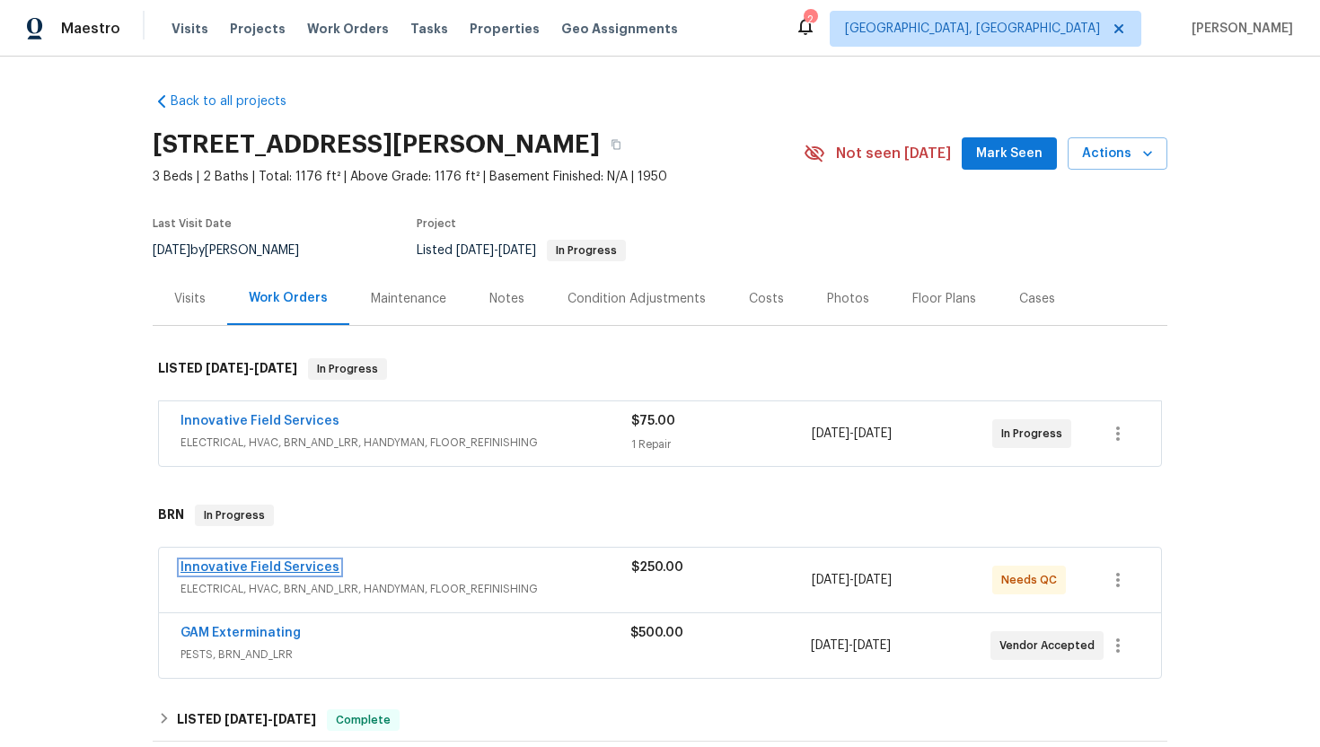
click at [259, 567] on link "Innovative Field Services" at bounding box center [259, 567] width 159 height 13
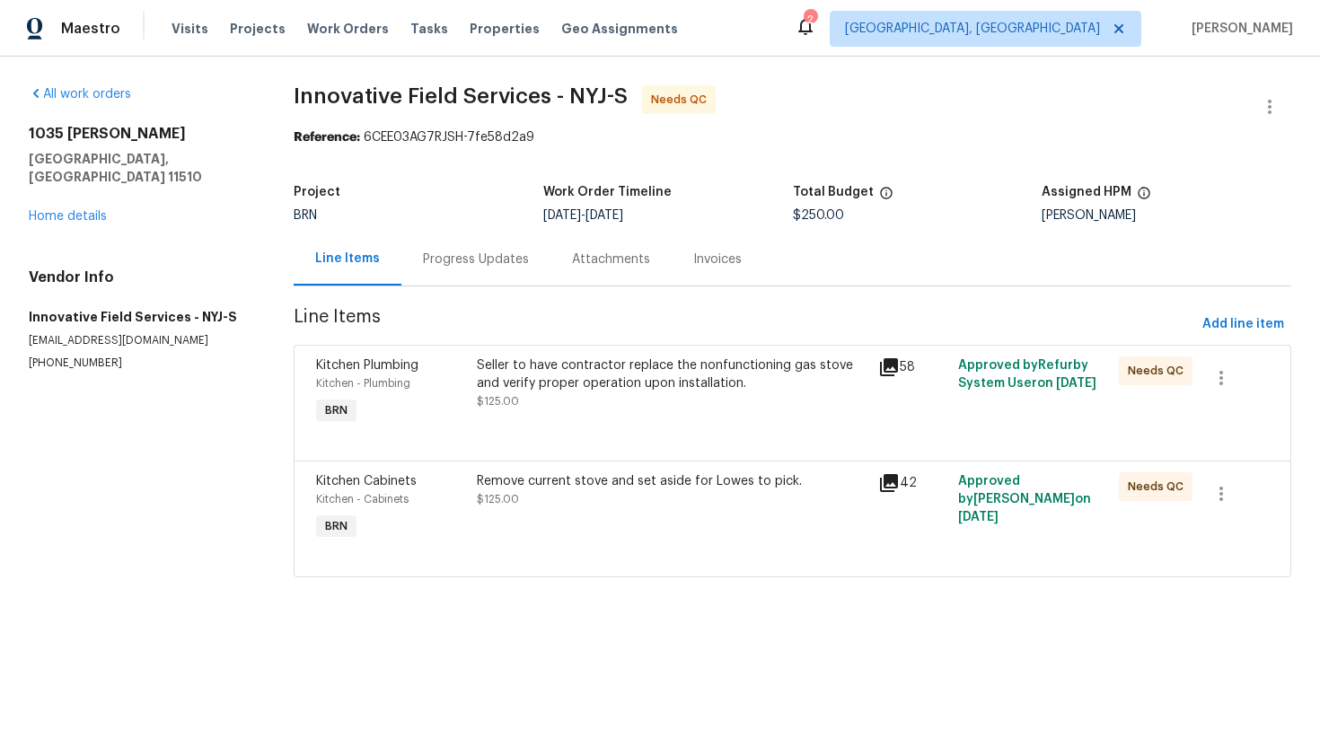
click at [450, 277] on div "Progress Updates" at bounding box center [475, 259] width 149 height 53
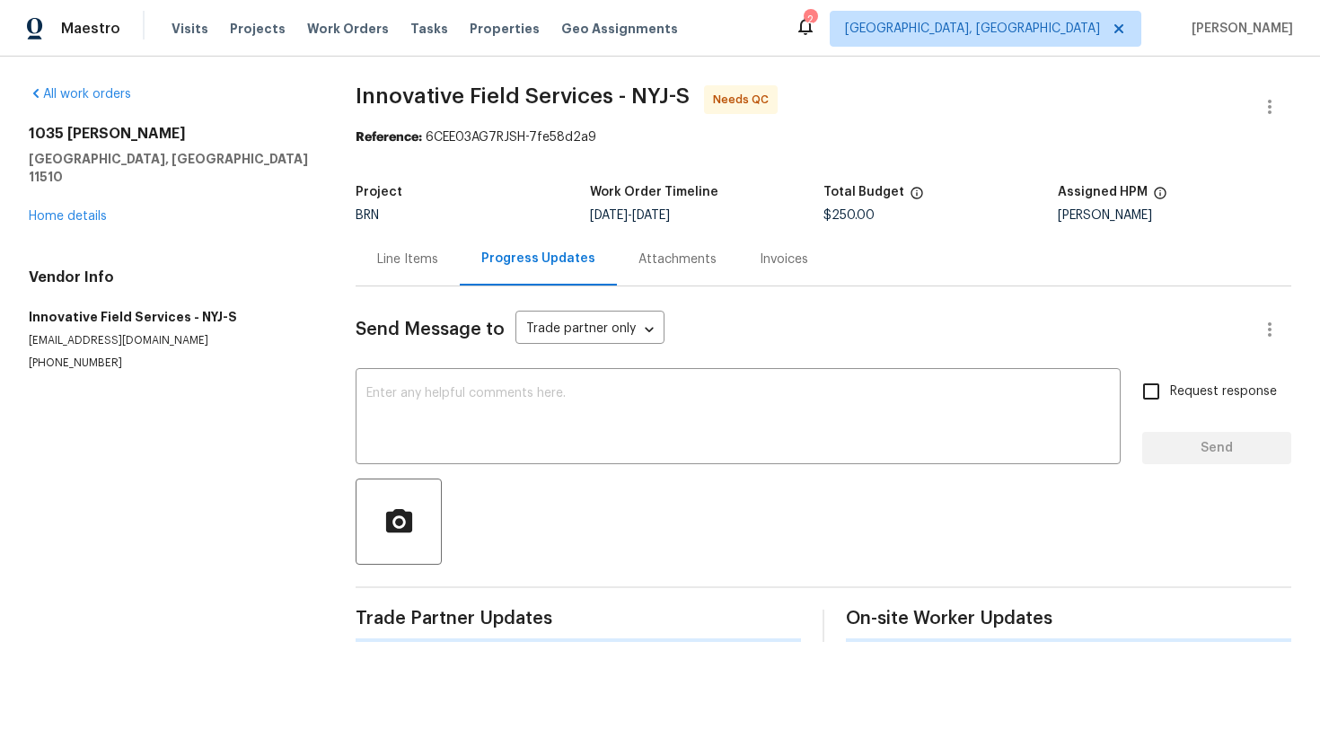
click at [450, 277] on div "Line Items" at bounding box center [408, 259] width 104 height 53
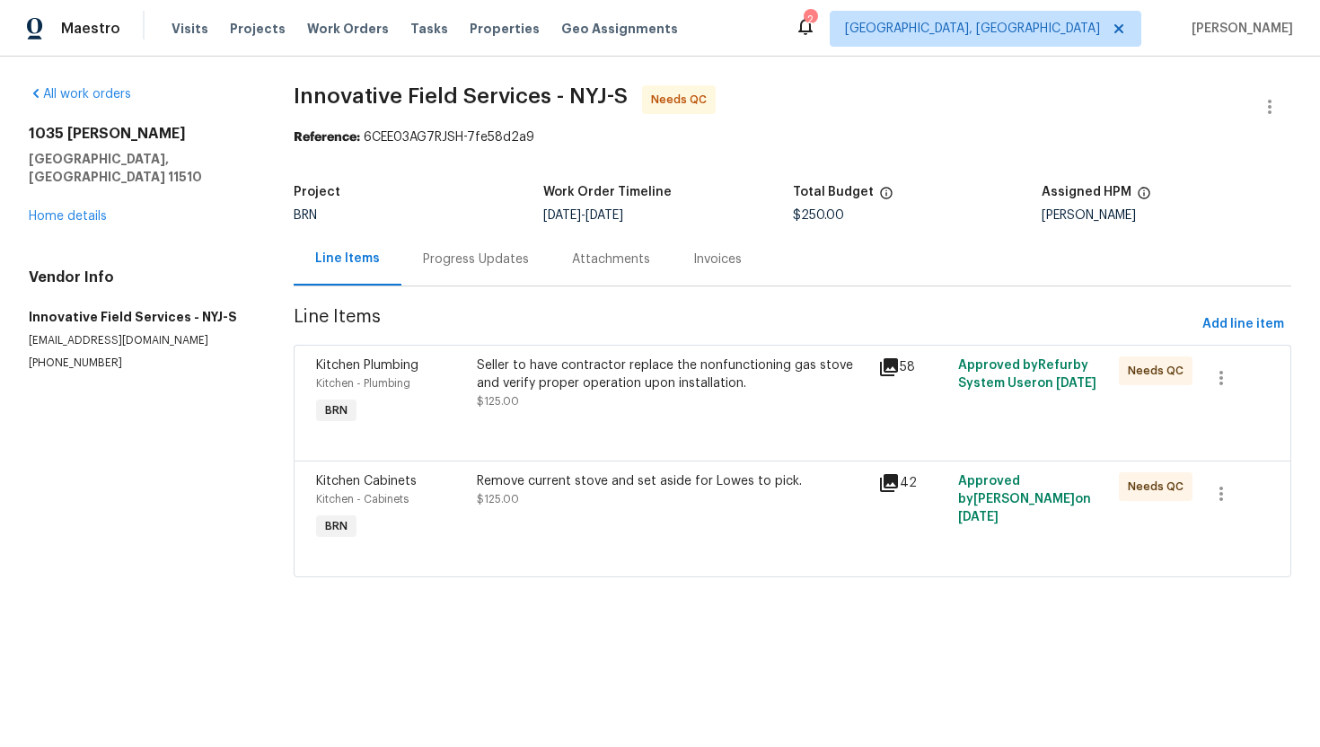
click at [450, 277] on div "Progress Updates" at bounding box center [475, 259] width 149 height 53
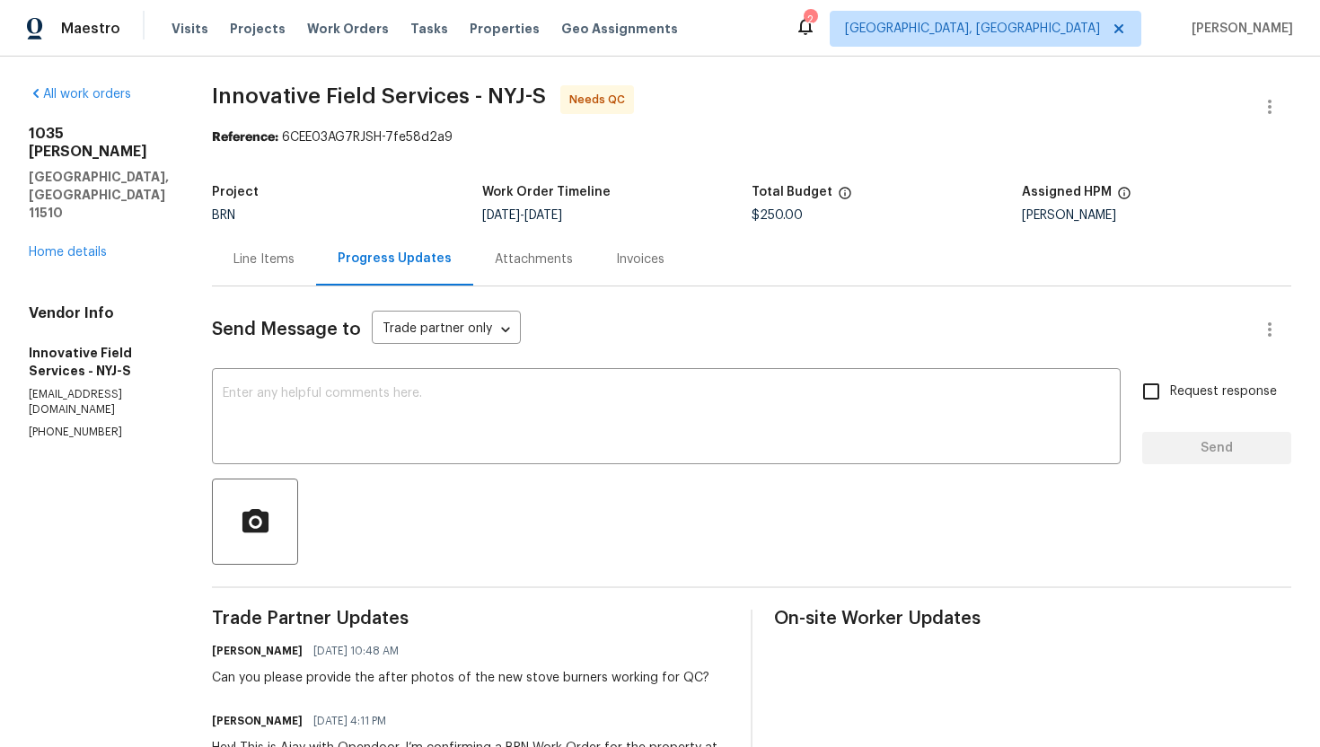
click at [244, 252] on div "Line Items" at bounding box center [263, 259] width 61 height 18
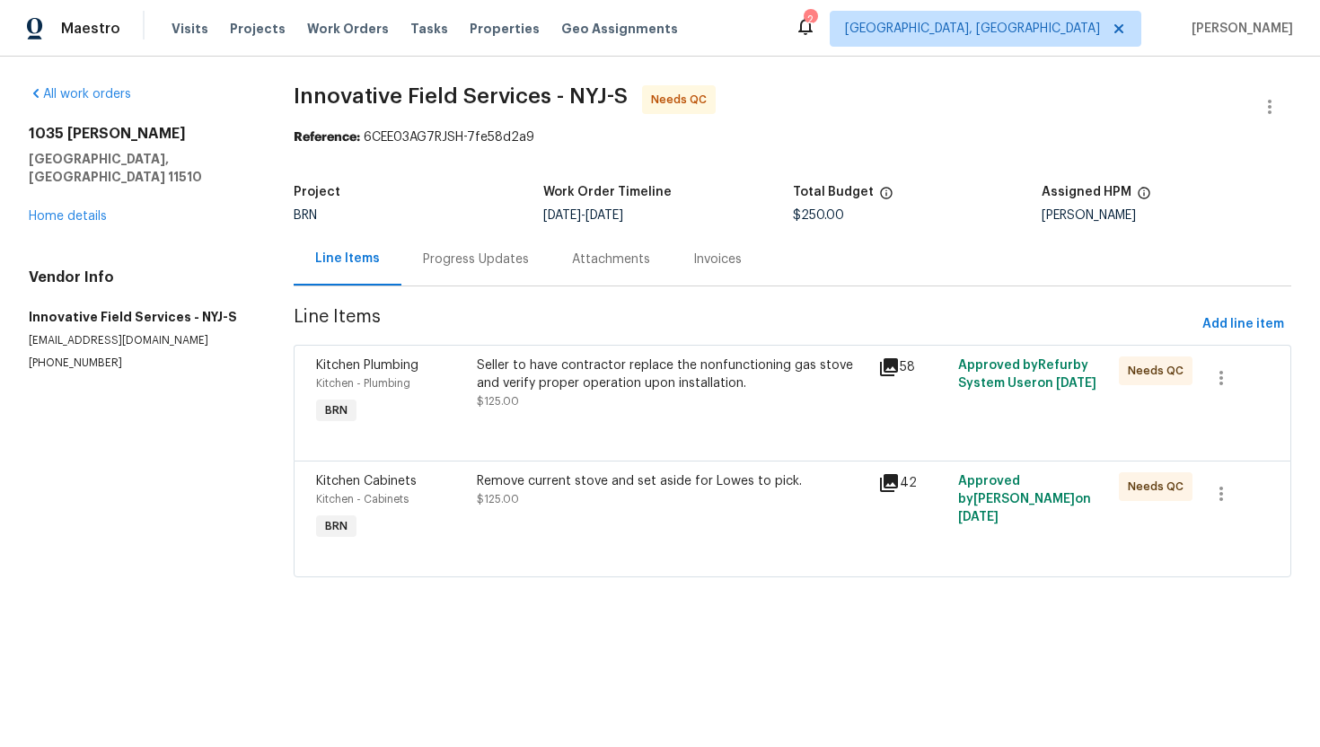
click at [464, 275] on div "Progress Updates" at bounding box center [475, 259] width 149 height 53
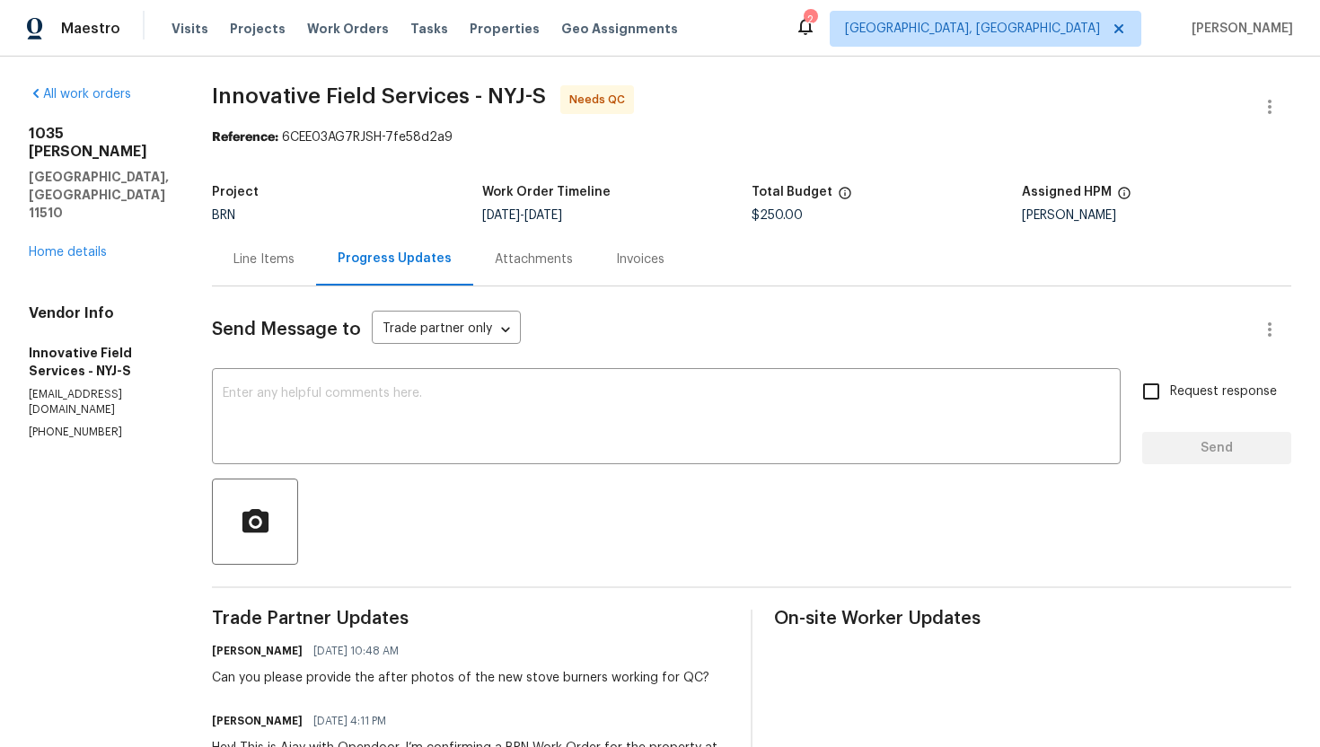
click at [252, 267] on div "Line Items" at bounding box center [263, 259] width 61 height 18
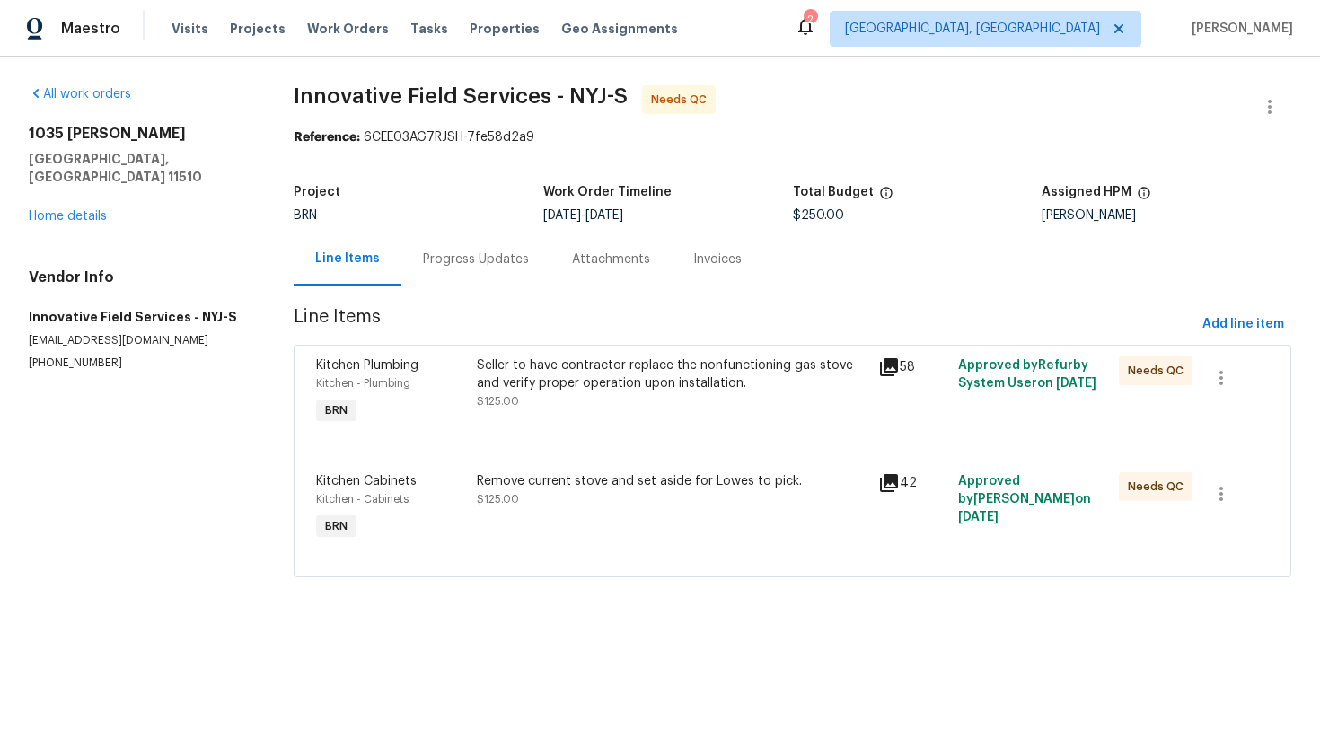
click at [451, 259] on div "Progress Updates" at bounding box center [476, 259] width 106 height 18
